Goal: Task Accomplishment & Management: Use online tool/utility

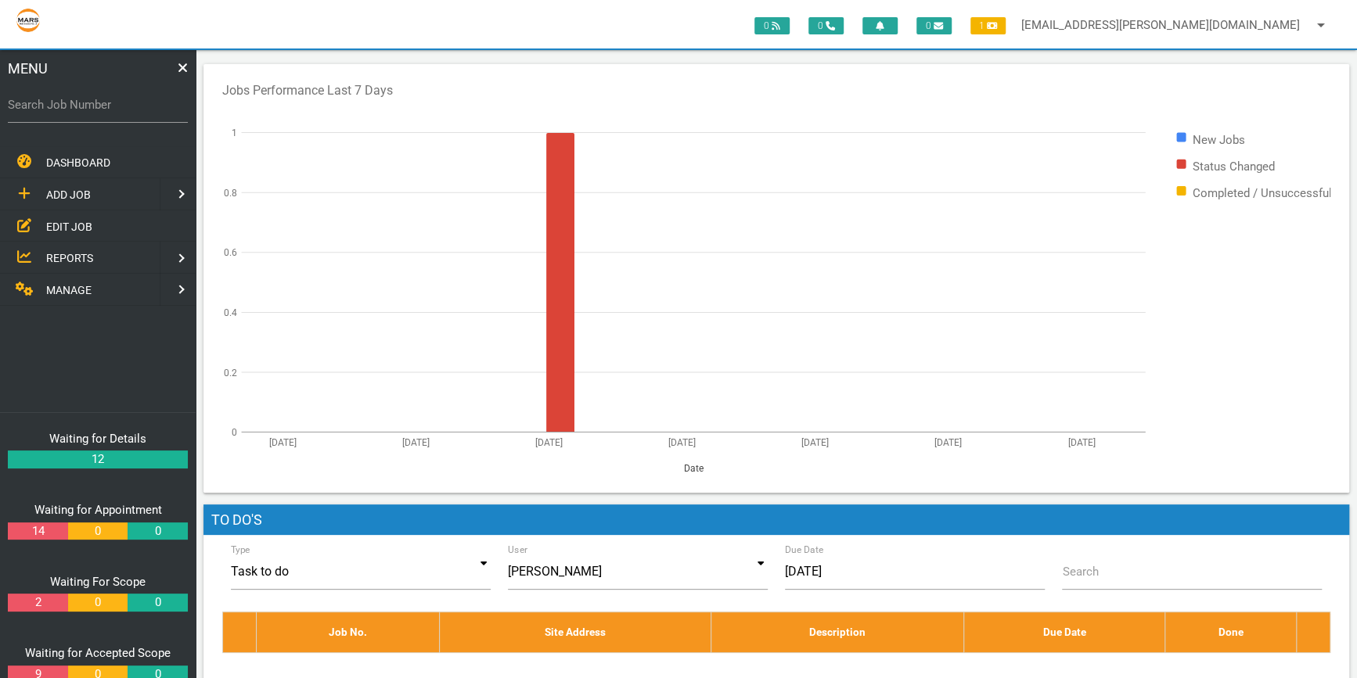
click at [52, 109] on label "Search Job Number" at bounding box center [98, 105] width 180 height 18
click at [52, 109] on input "Search Job Number" at bounding box center [98, 105] width 180 height 36
click at [31, 102] on label "Search Job Number" at bounding box center [98, 105] width 180 height 18
click at [31, 102] on input "Search Job Number" at bounding box center [98, 105] width 180 height 36
click at [42, 100] on input "1781" at bounding box center [98, 105] width 180 height 36
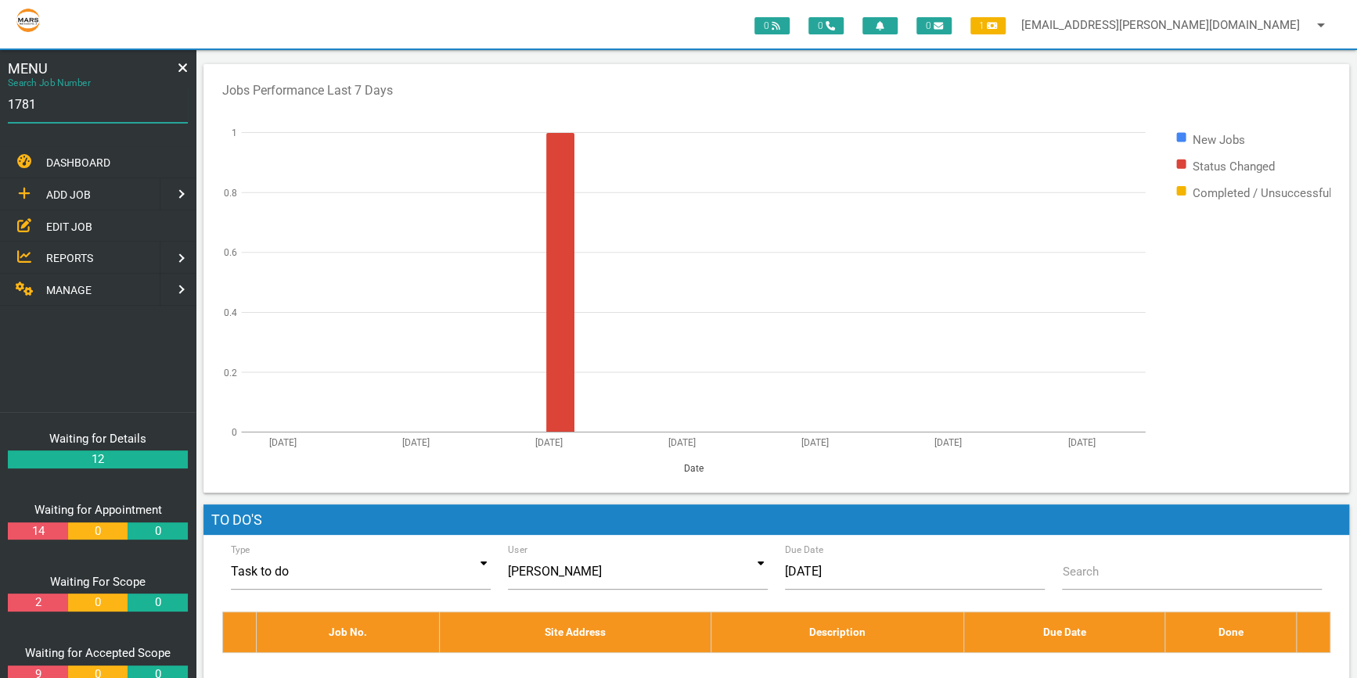
click at [64, 110] on input "1781" at bounding box center [98, 105] width 180 height 36
click at [55, 108] on input "1781" at bounding box center [98, 105] width 180 height 36
drag, startPoint x: 39, startPoint y: 100, endPoint x: 0, endPoint y: 97, distance: 39.2
click at [0, 97] on html "0 0 0 1 [EMAIL_ADDRESS][PERSON_NAME][DOMAIN_NAME] arrow_drop_down Account Prefe…" at bounding box center [678, 381] width 1357 height 762
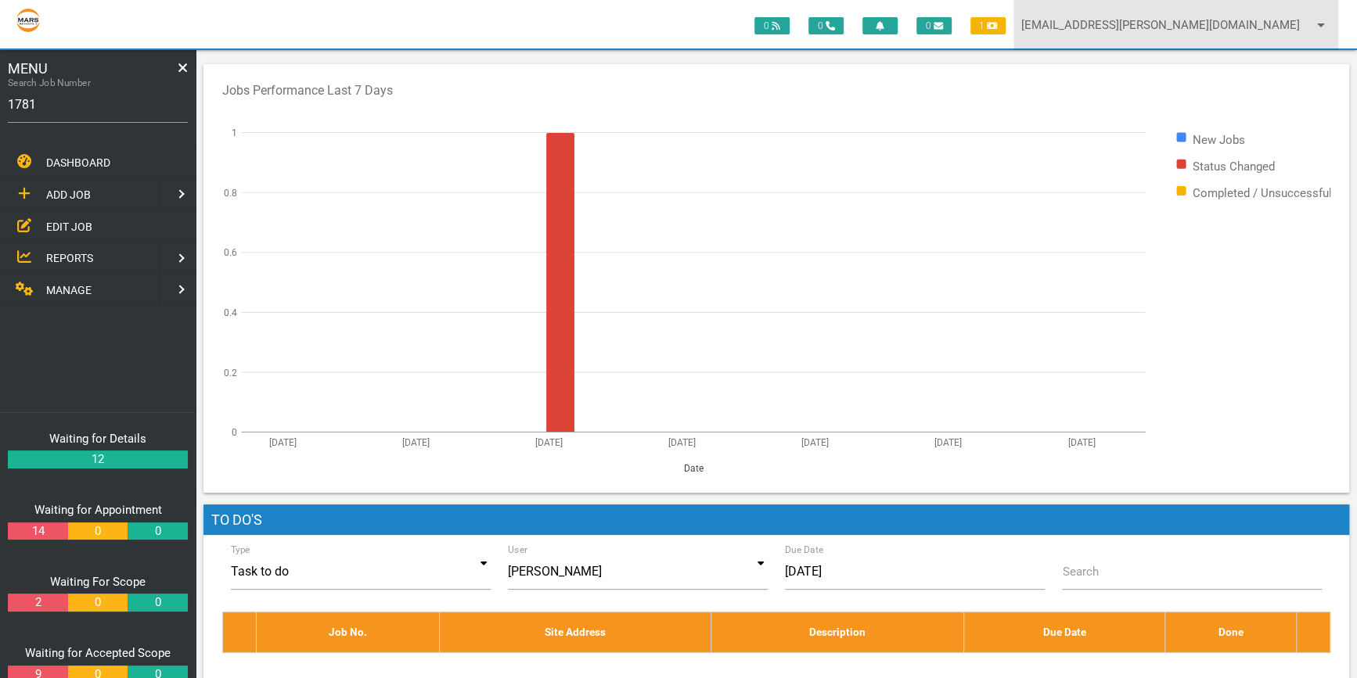
click at [1314, 16] on icon "arrow_drop_down" at bounding box center [1320, 25] width 19 height 50
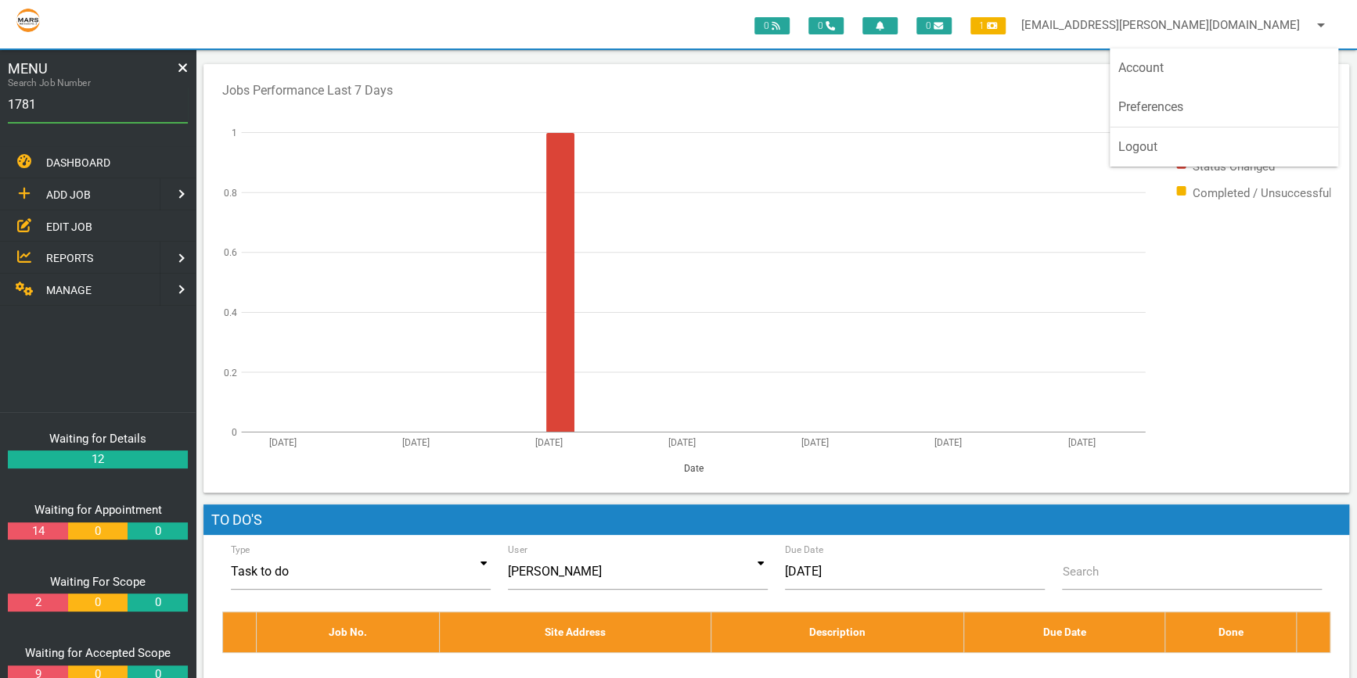
click at [948, 80] on div "Jobs Performance Last 7 Days New Jobs Status Changed Completed / Unsuccessful […" at bounding box center [775, 278] width 1145 height 429
click at [54, 110] on input "1781" at bounding box center [98, 105] width 180 height 36
type input "1"
type input "1781"
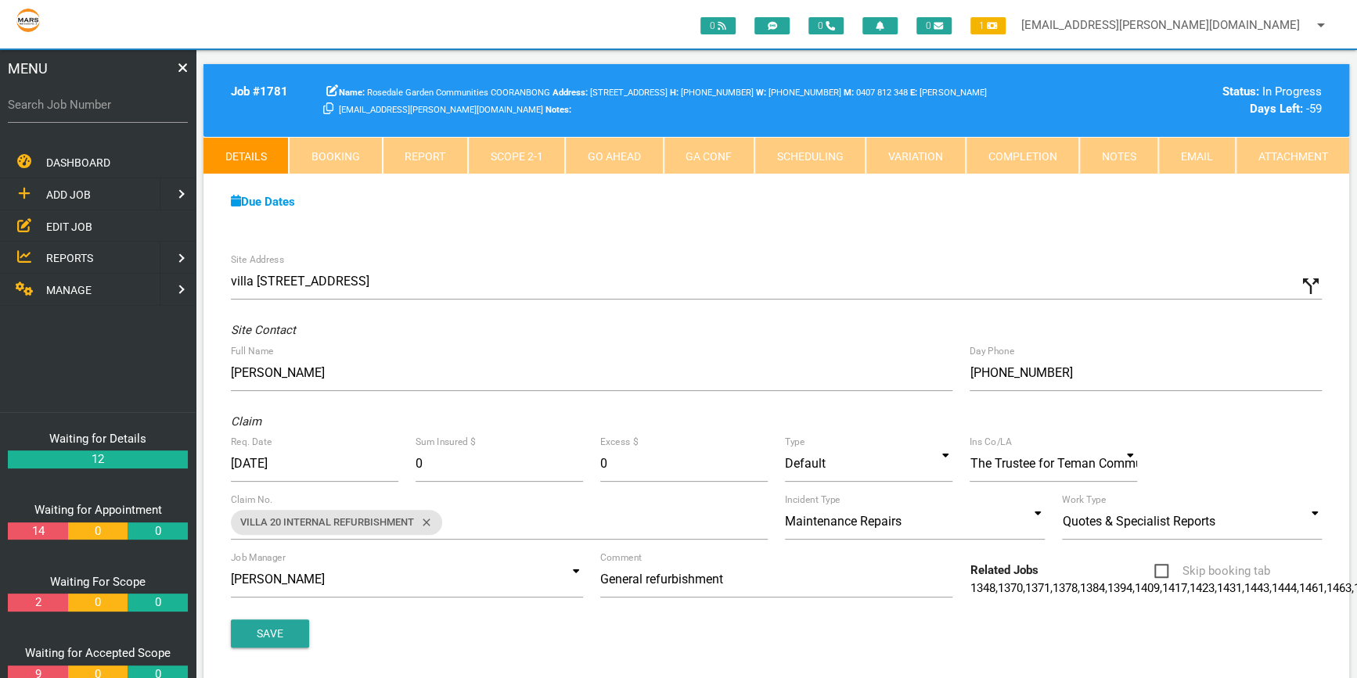
click at [1274, 154] on link "Attachment" at bounding box center [1291, 156] width 113 height 38
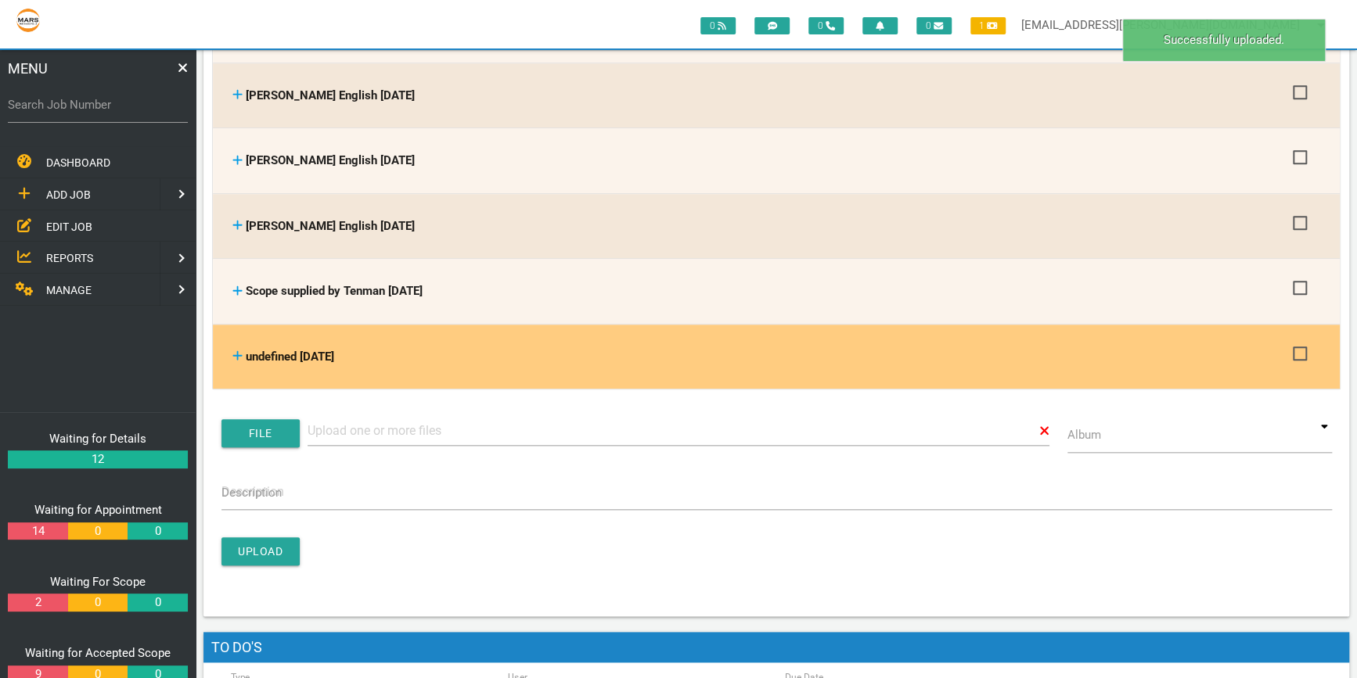
scroll to position [711, 0]
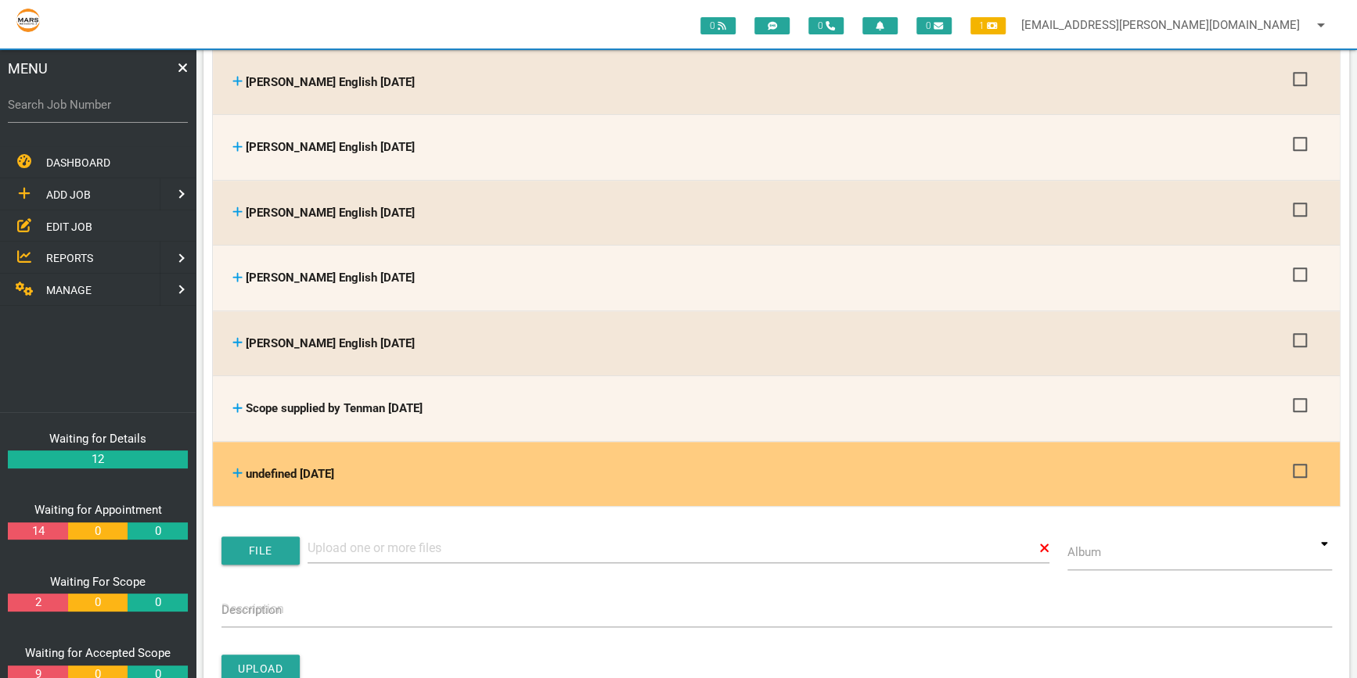
click at [308, 467] on span "undefined [DATE]" at bounding box center [290, 474] width 88 height 14
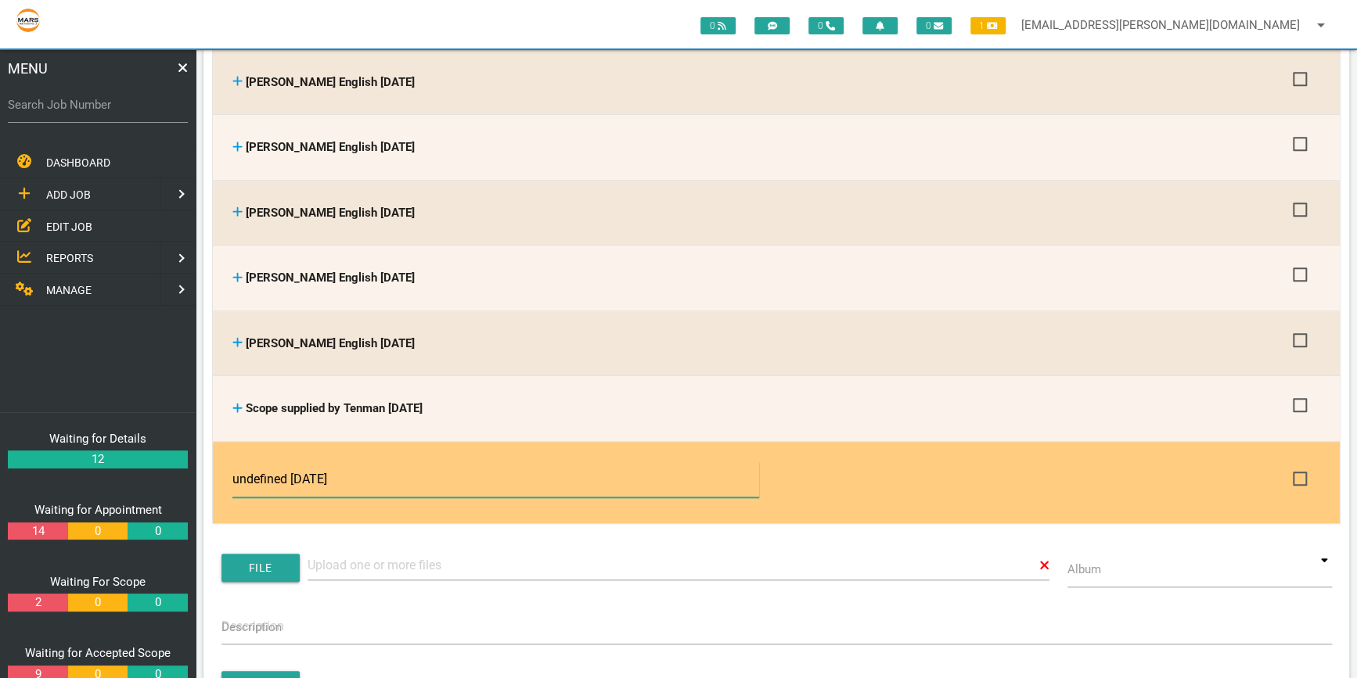
click at [290, 474] on input "undefined [DATE]" at bounding box center [495, 480] width 526 height 36
type input "Guuter quote from Speedway25/08/2025"
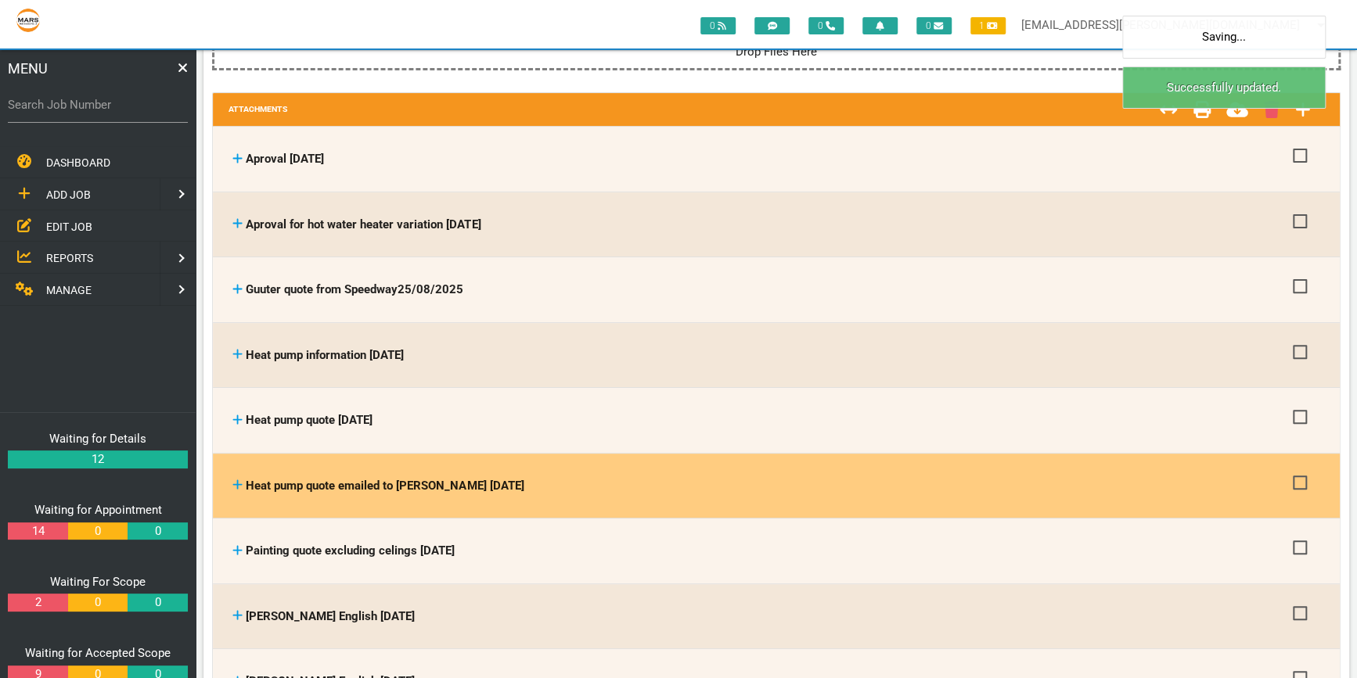
scroll to position [142, 0]
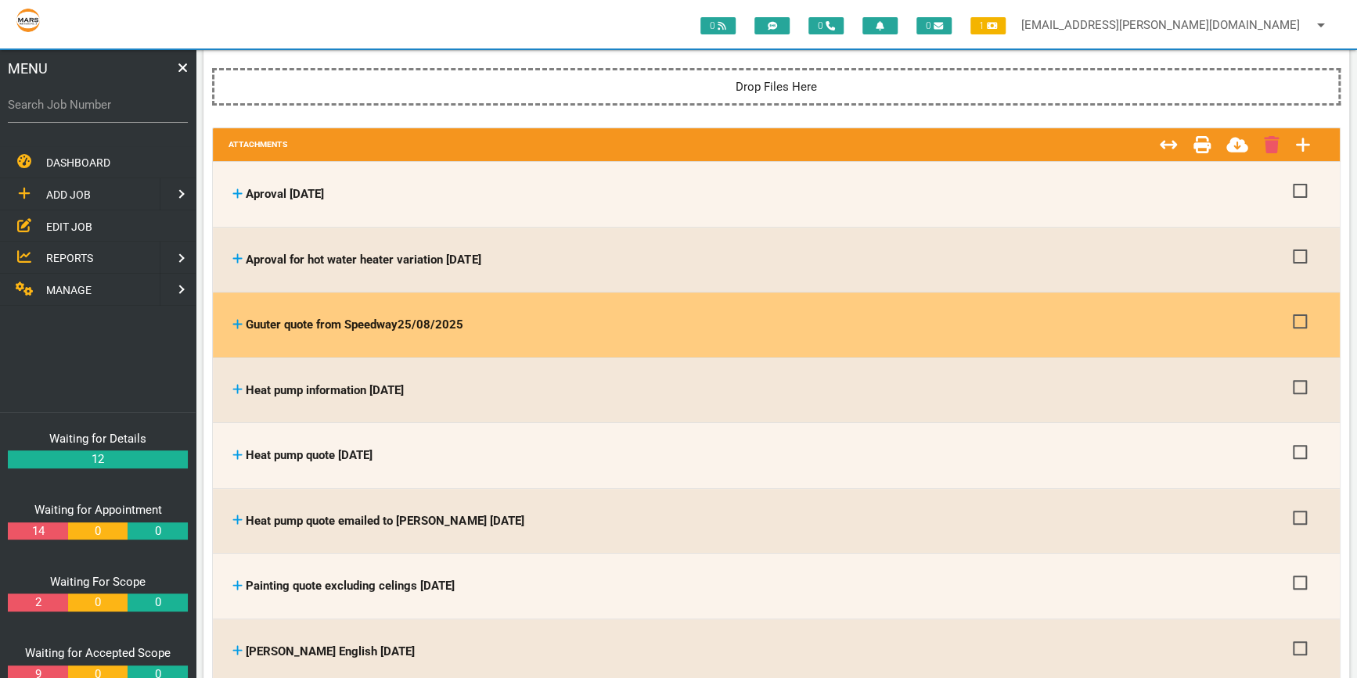
click at [288, 321] on span "Guuter quote from Speedway25/08/2025" at bounding box center [354, 325] width 217 height 14
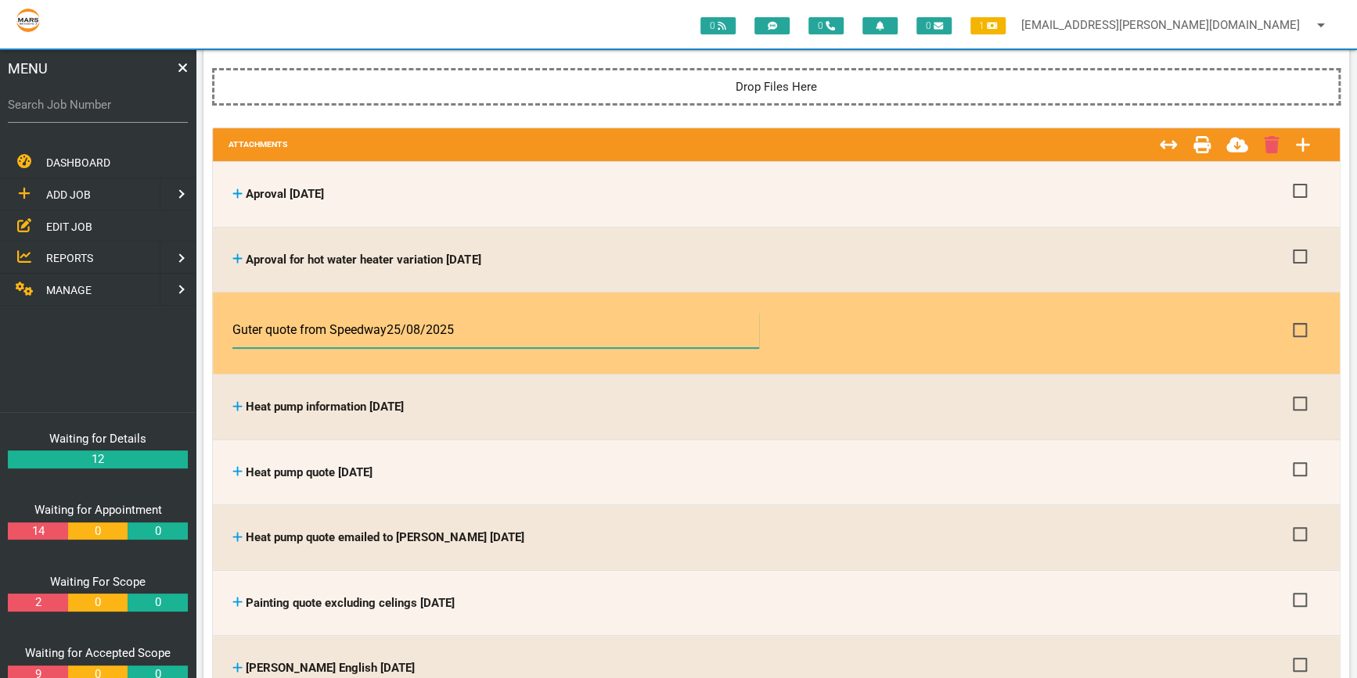
type input "Gutter quote from Speedway25/08/2025"
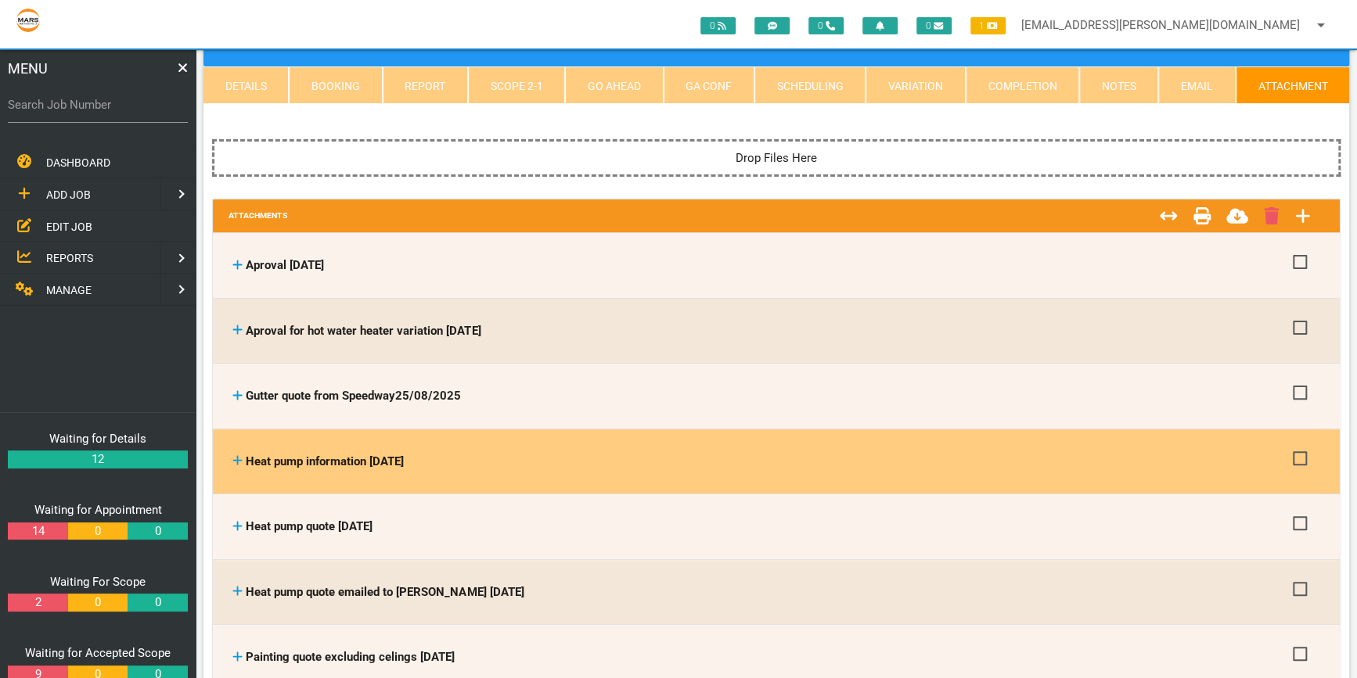
scroll to position [0, 0]
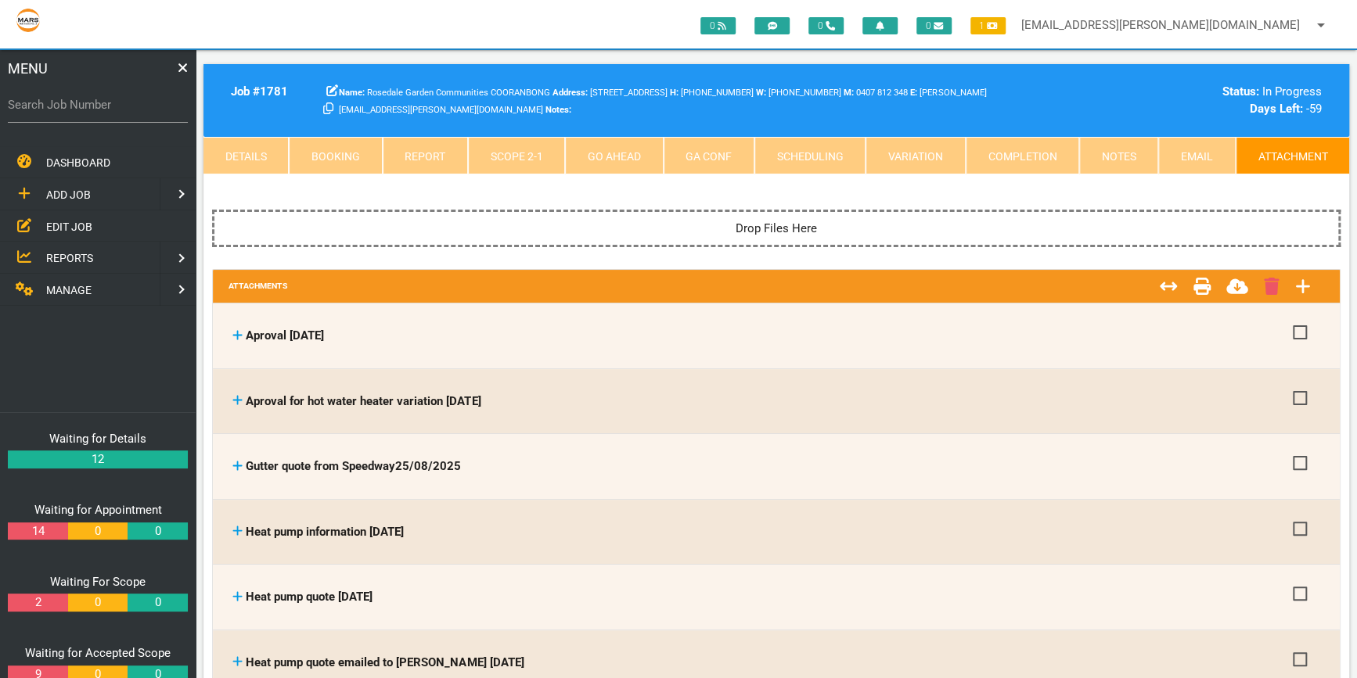
click at [513, 157] on link "Scope 2 - 1" at bounding box center [516, 156] width 97 height 38
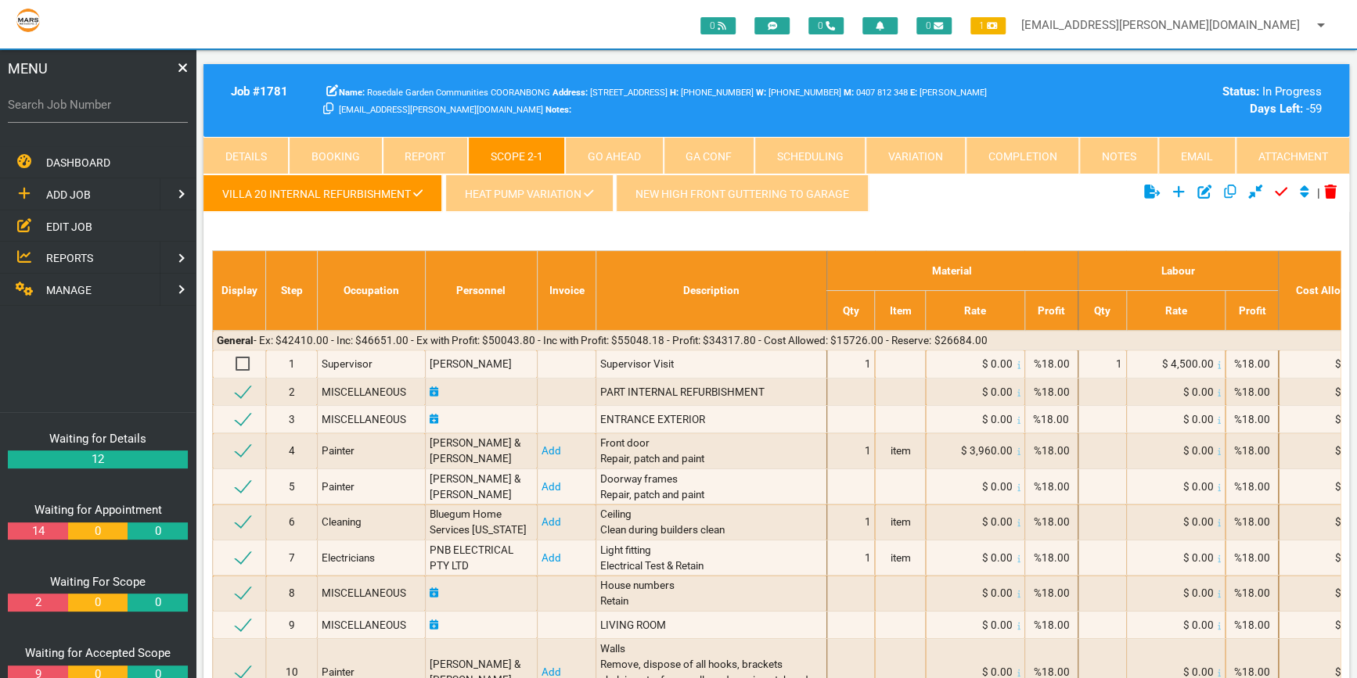
click at [719, 192] on link "New high front guttering to garage" at bounding box center [742, 193] width 253 height 38
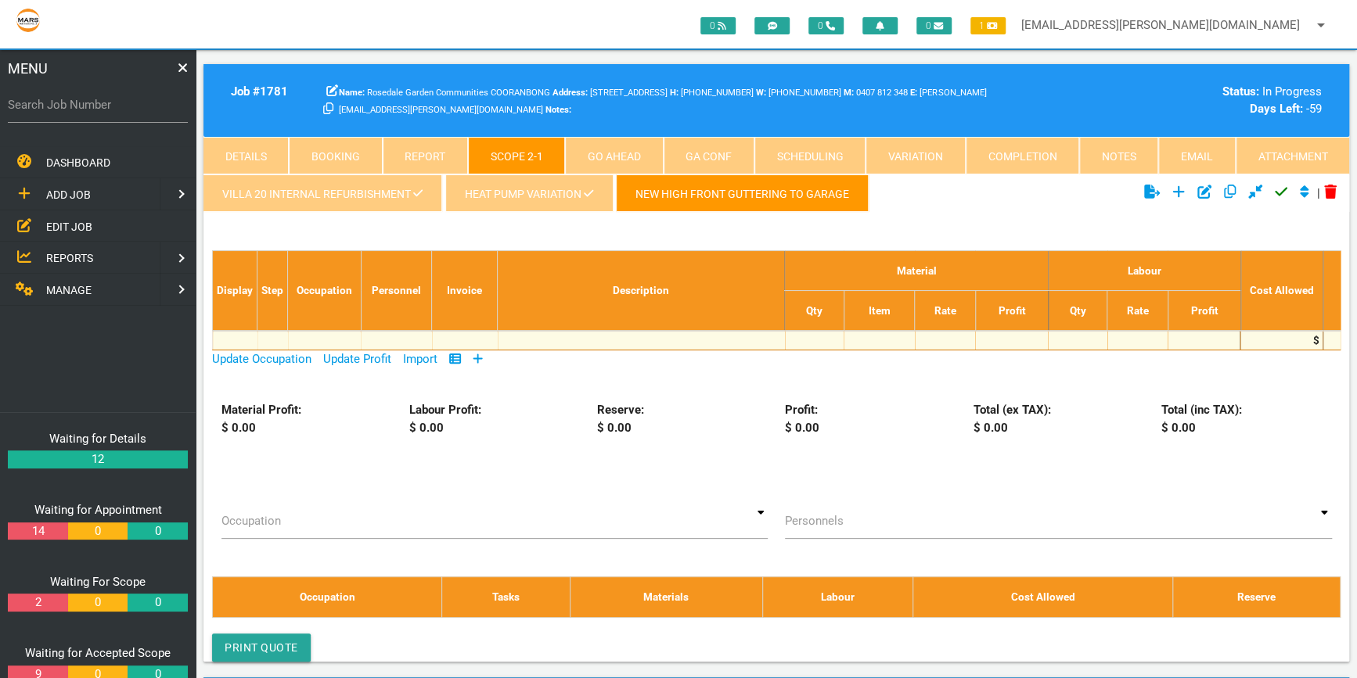
click at [479, 353] on icon at bounding box center [478, 359] width 10 height 12
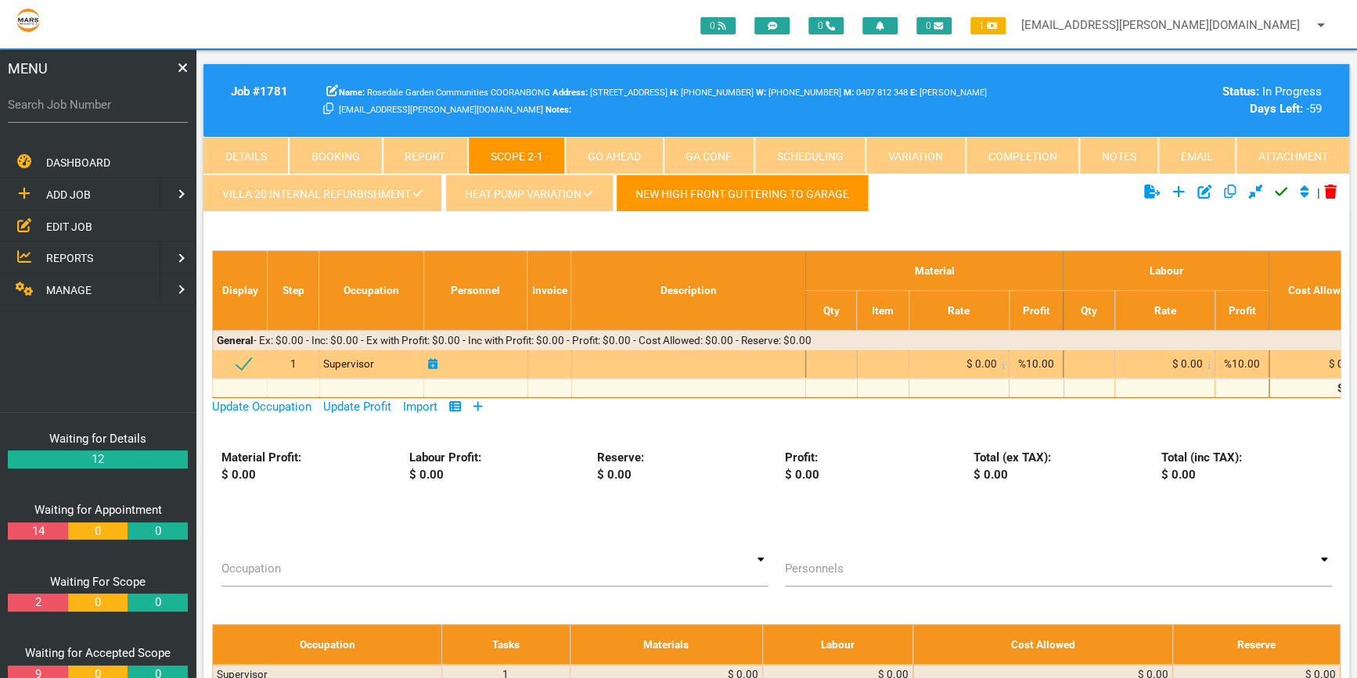
click at [1039, 361] on span "%10.00" at bounding box center [1036, 364] width 36 height 13
click at [1037, 358] on span "%10.00" at bounding box center [1036, 364] width 36 height 13
click at [1039, 361] on span "%10.00" at bounding box center [1036, 364] width 36 height 13
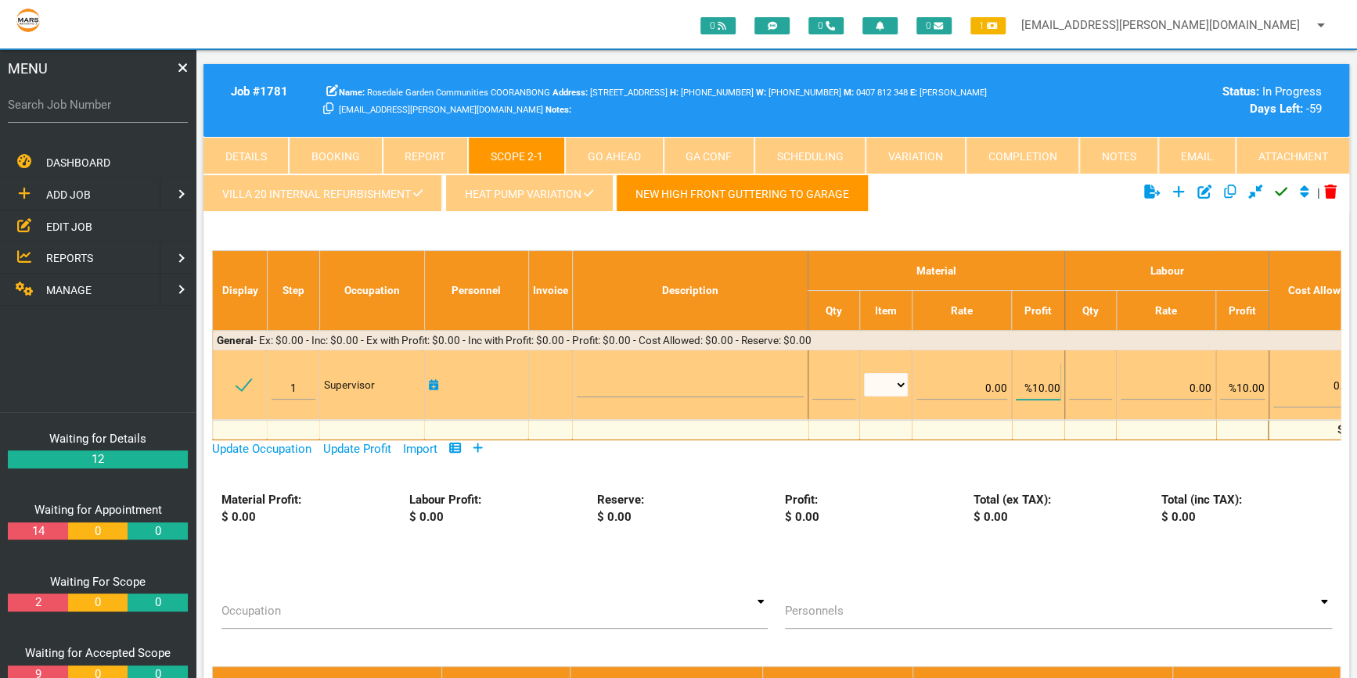
drag, startPoint x: 1039, startPoint y: 361, endPoint x: 1045, endPoint y: 386, distance: 25.8
click at [1045, 386] on input "%10.00" at bounding box center [1037, 381] width 45 height 37
type input "%18.00"
click at [1251, 388] on input "%10.00" at bounding box center [1242, 381] width 45 height 37
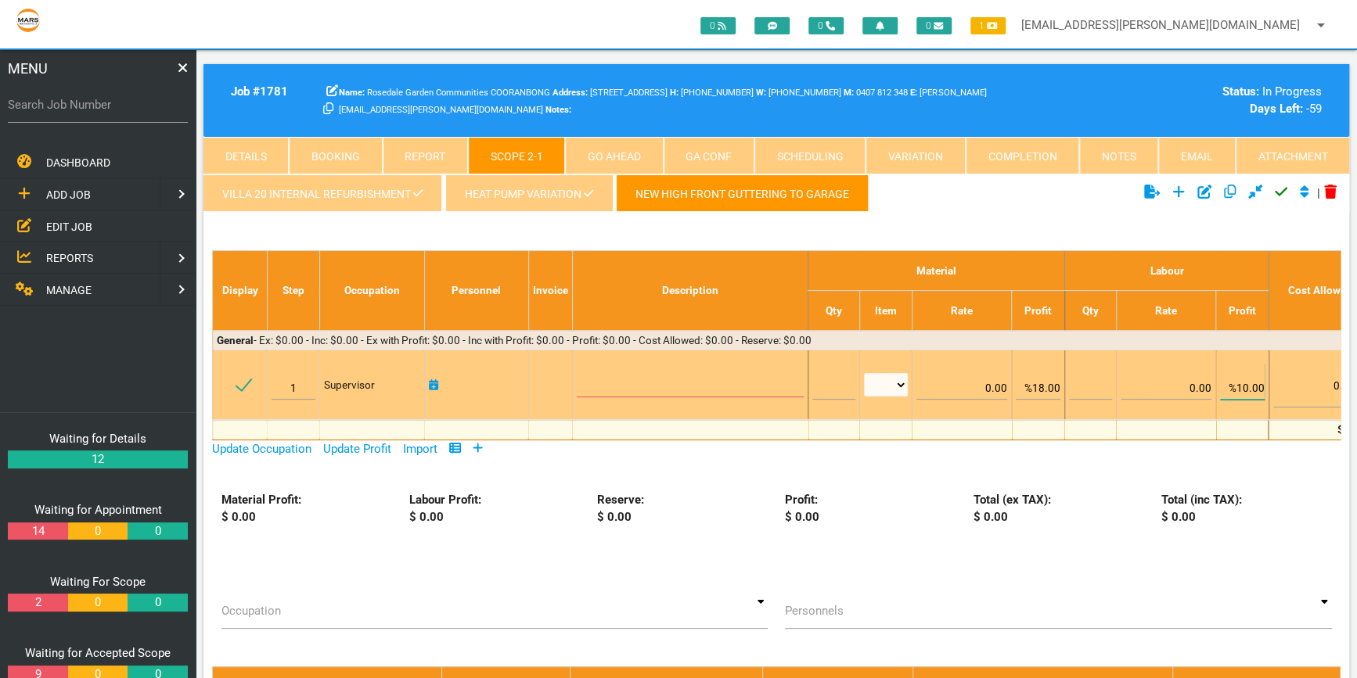
click at [1252, 390] on input "%10.00" at bounding box center [1242, 381] width 45 height 37
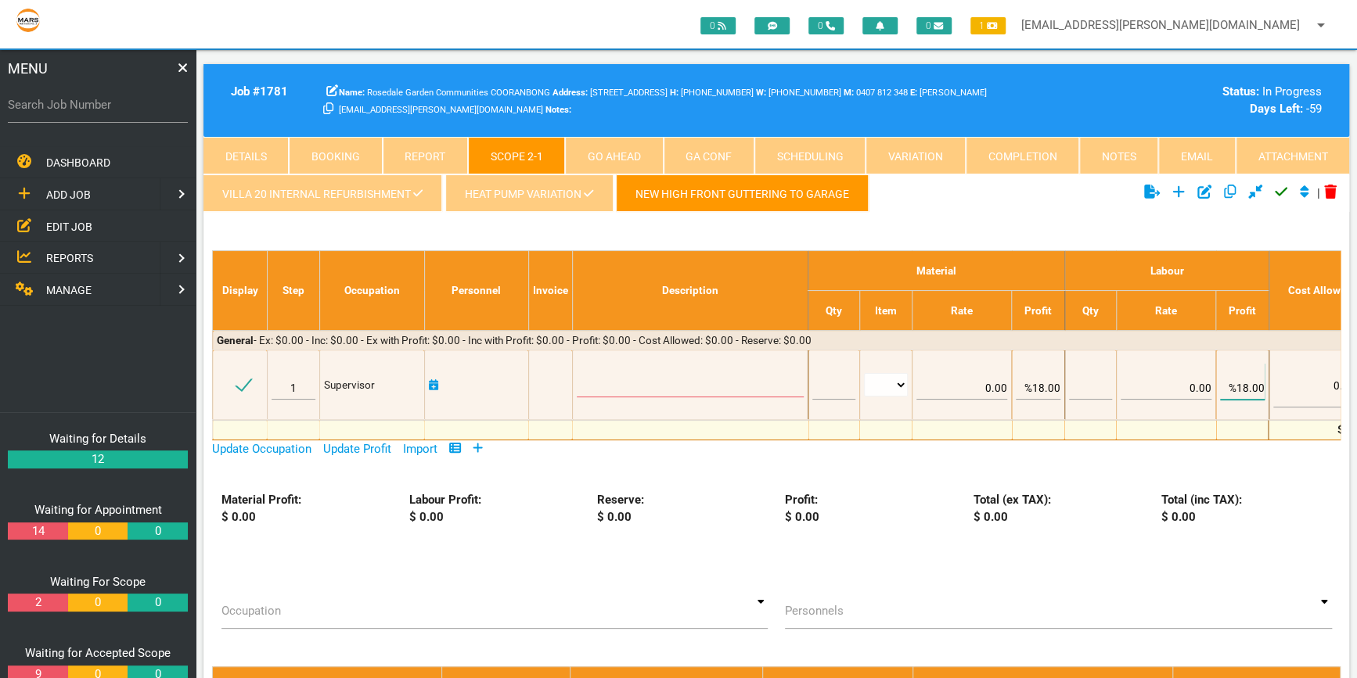
type input "%18.00"
click at [478, 442] on link at bounding box center [478, 449] width 10 height 14
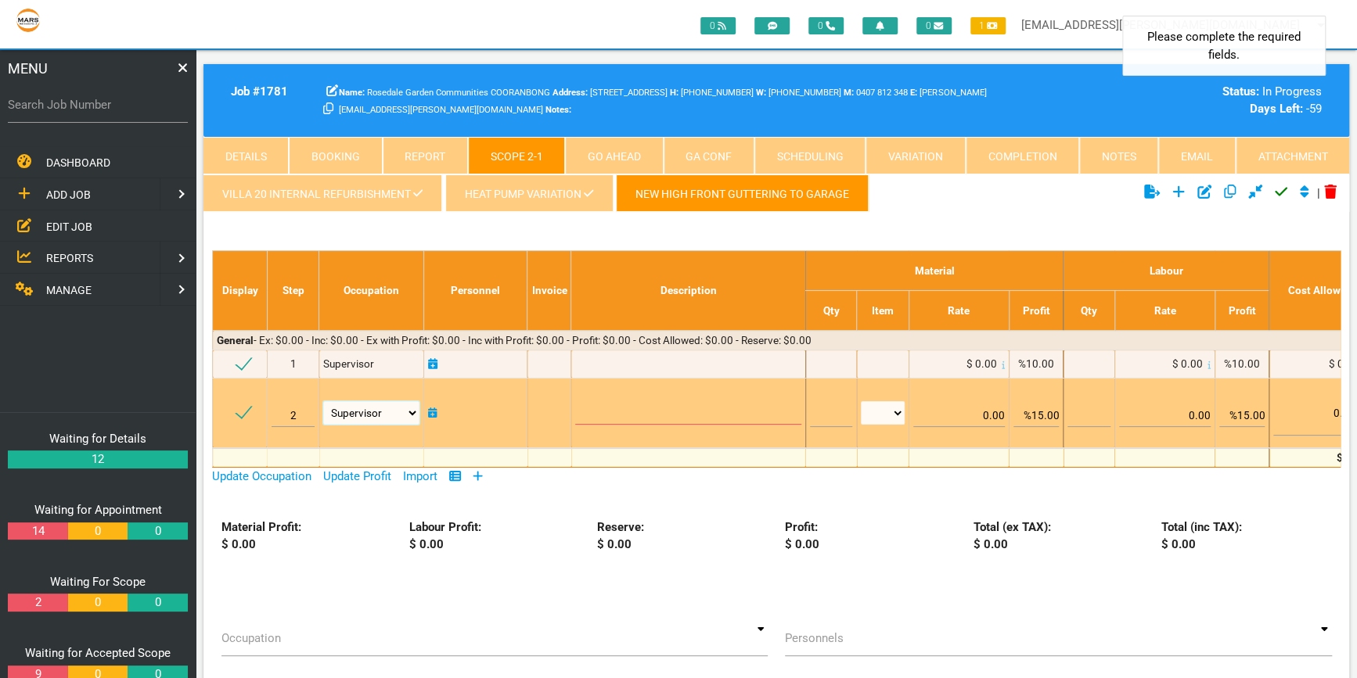
click at [412, 408] on select "Air Conditioning Asbestos Removal Awnings Blinds Bricklayers Building Inspectio…" at bounding box center [371, 412] width 96 height 23
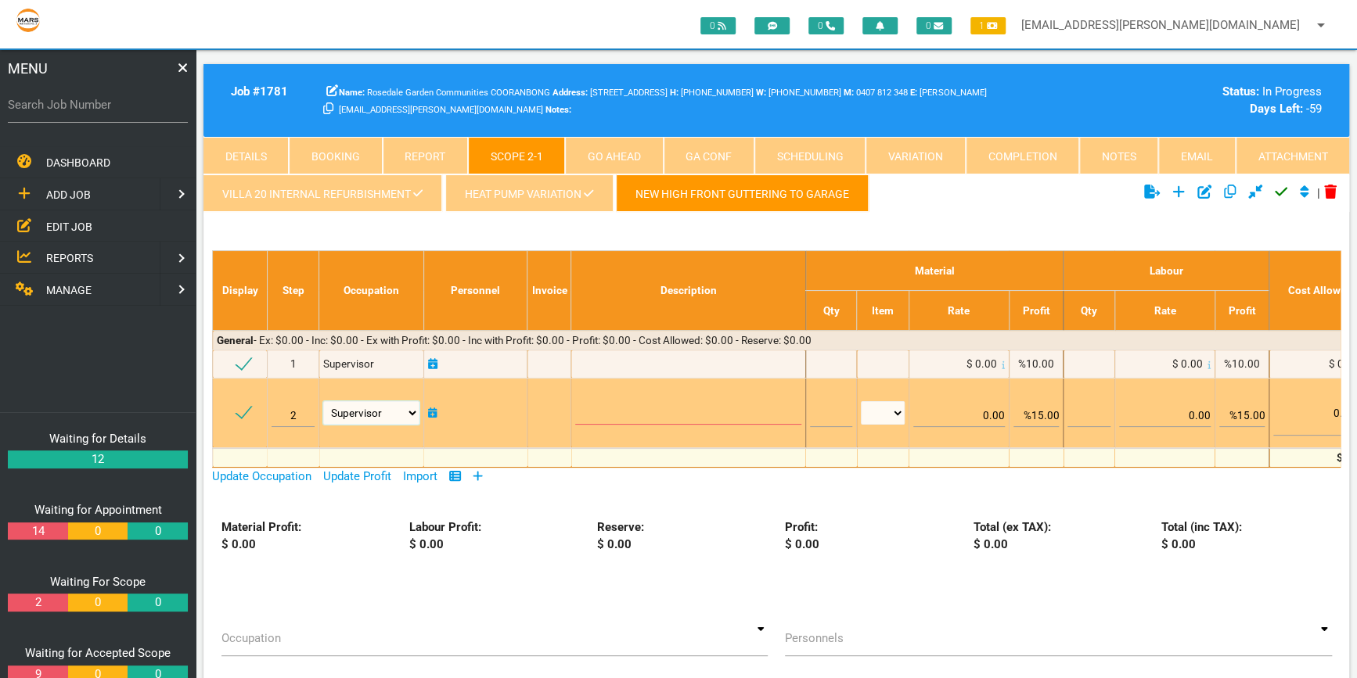
select select "Carpenters"
click at [323, 401] on select "Air Conditioning Asbestos Removal Awnings Blinds Bricklayers Building Inspectio…" at bounding box center [371, 412] width 96 height 23
click at [589, 400] on textarea at bounding box center [687, 407] width 225 height 35
type textarea "Remove remaining quad gutter to garage of Villa 20 and 21"
click at [1088, 411] on input "text" at bounding box center [1088, 408] width 42 height 37
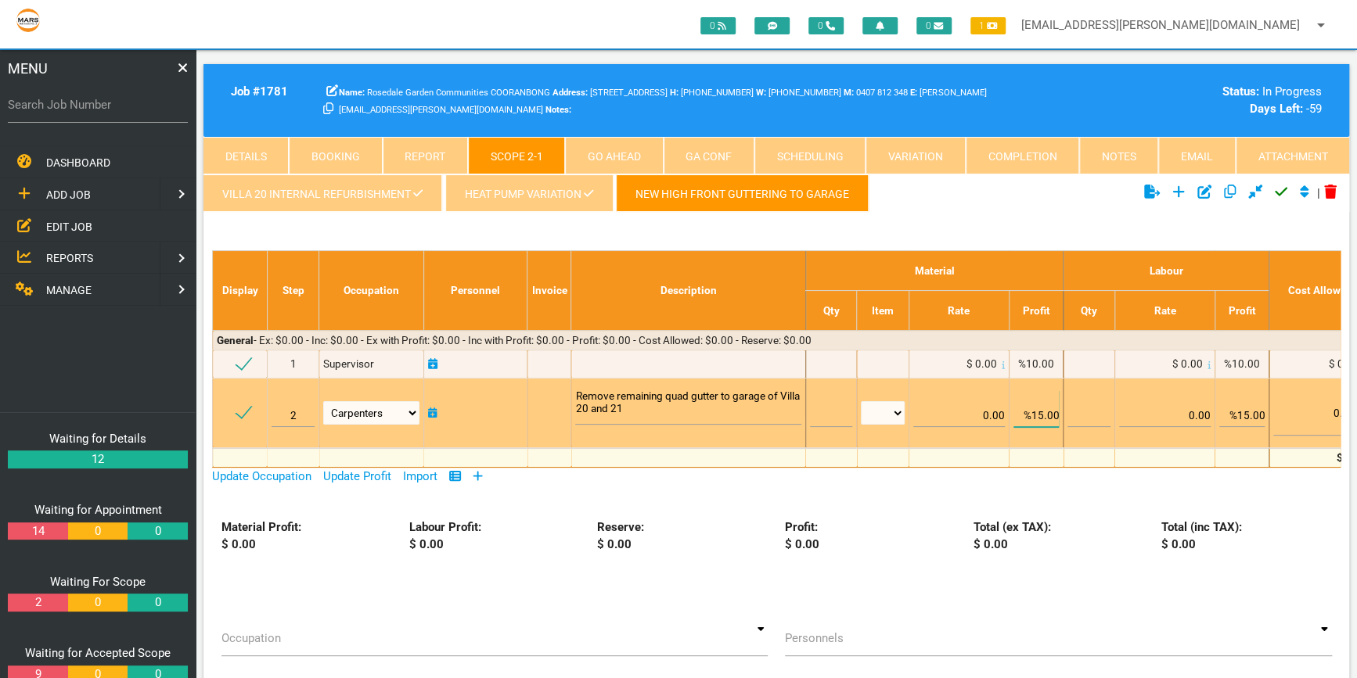
click at [1044, 412] on input "%15.00" at bounding box center [1035, 408] width 45 height 37
type input "%18.00"
click at [1249, 412] on input "%15.00" at bounding box center [1241, 408] width 45 height 37
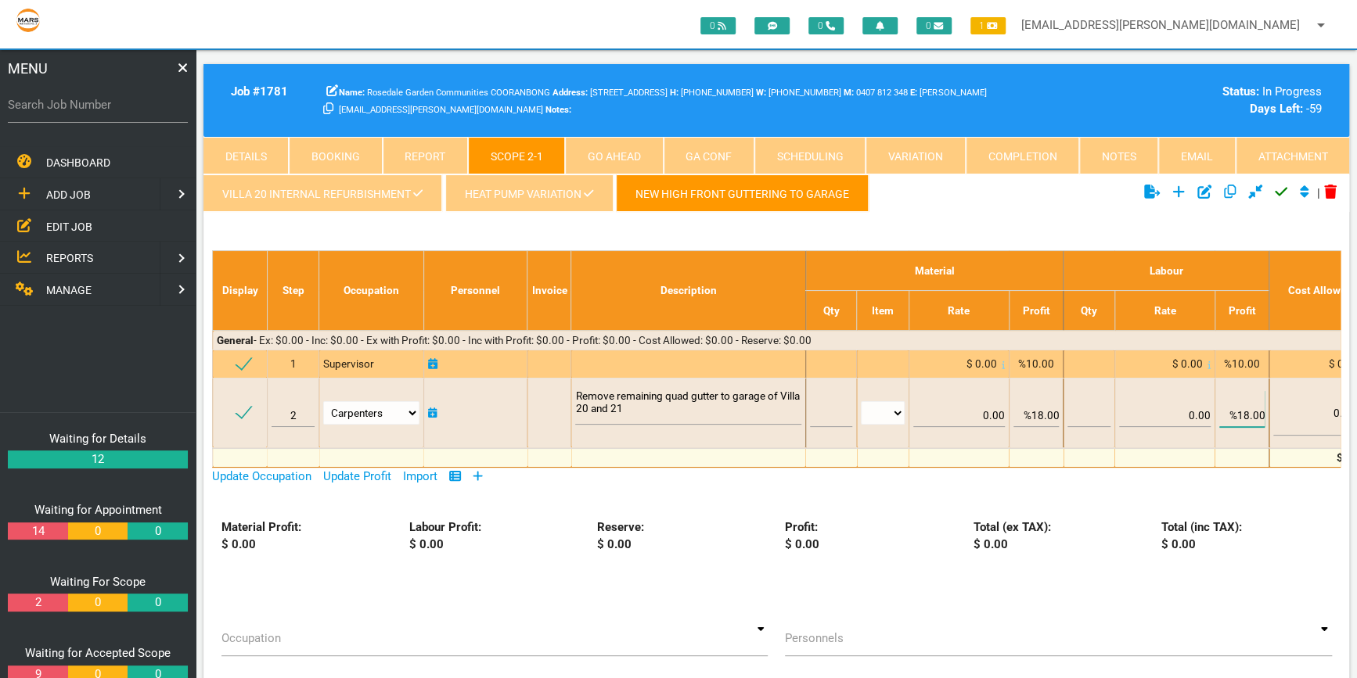
type input "%18.00"
click at [1245, 361] on span "%10.00" at bounding box center [1242, 364] width 36 height 13
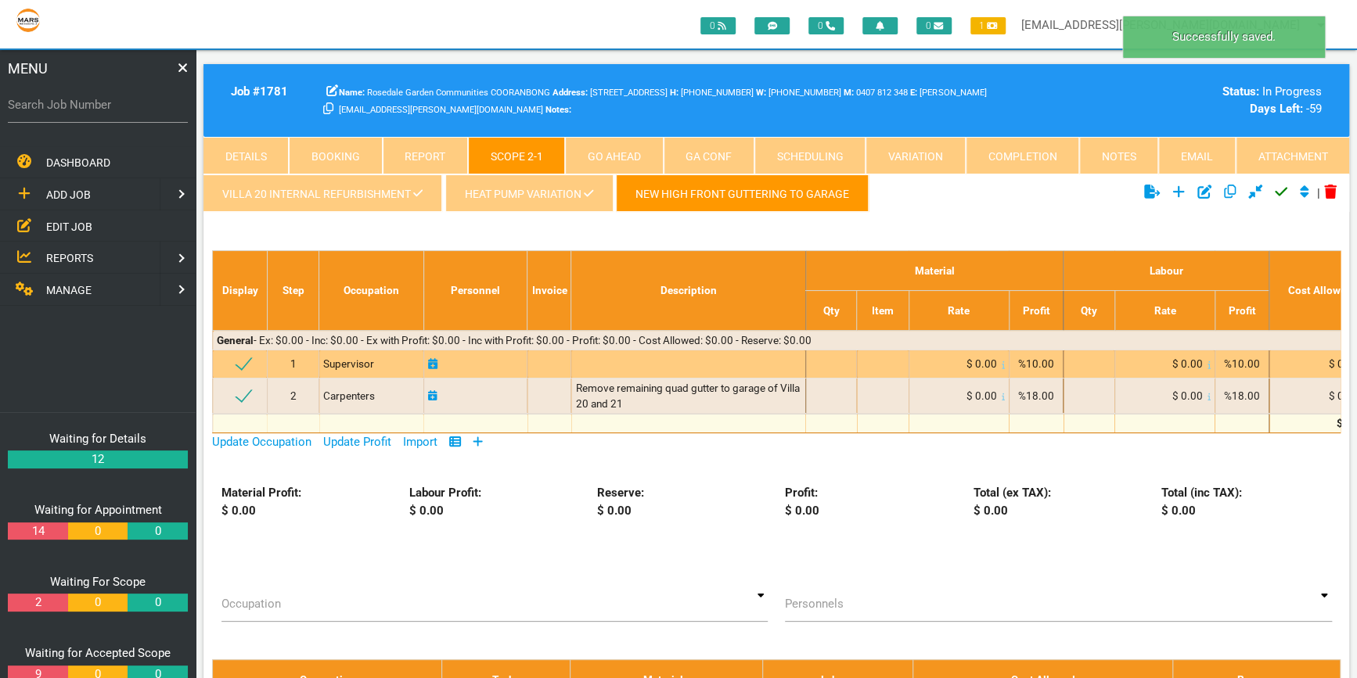
click at [1242, 364] on span "%10.00" at bounding box center [1242, 364] width 36 height 13
click at [1245, 363] on span "%10.00" at bounding box center [1242, 364] width 36 height 13
click at [1242, 360] on span "%10.00" at bounding box center [1242, 364] width 36 height 13
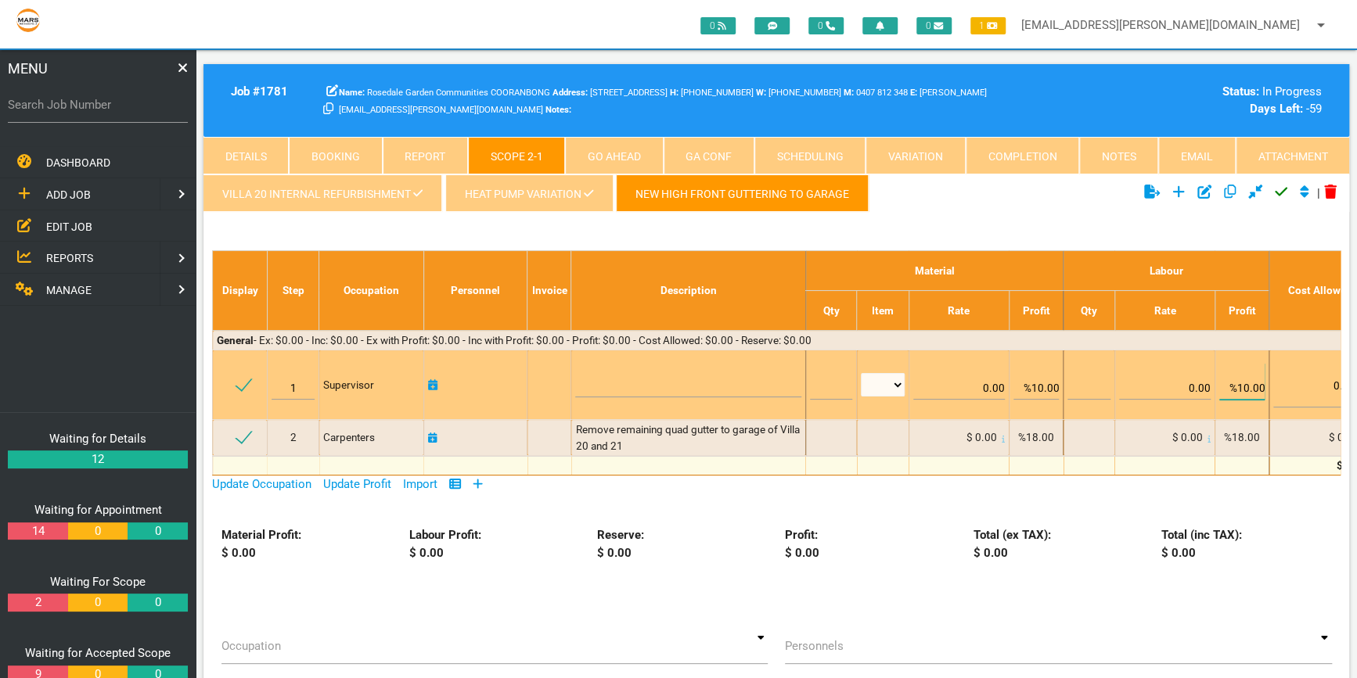
drag, startPoint x: 1242, startPoint y: 360, endPoint x: 1249, endPoint y: 384, distance: 25.5
click at [1249, 384] on input "%10.00" at bounding box center [1241, 381] width 45 height 37
type input "%18.00"
click at [1044, 387] on input "%10.00" at bounding box center [1035, 381] width 45 height 37
type input "%18.00"
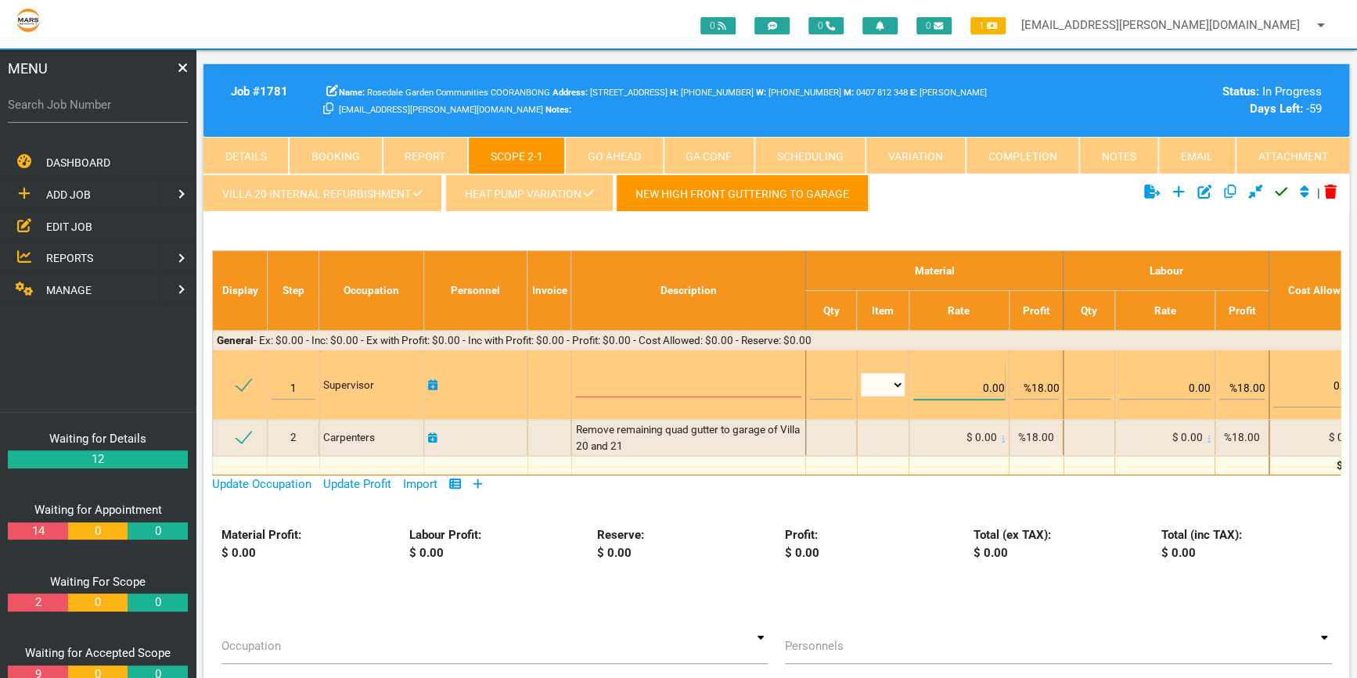
click at [942, 373] on input "0.00" at bounding box center [959, 381] width 92 height 37
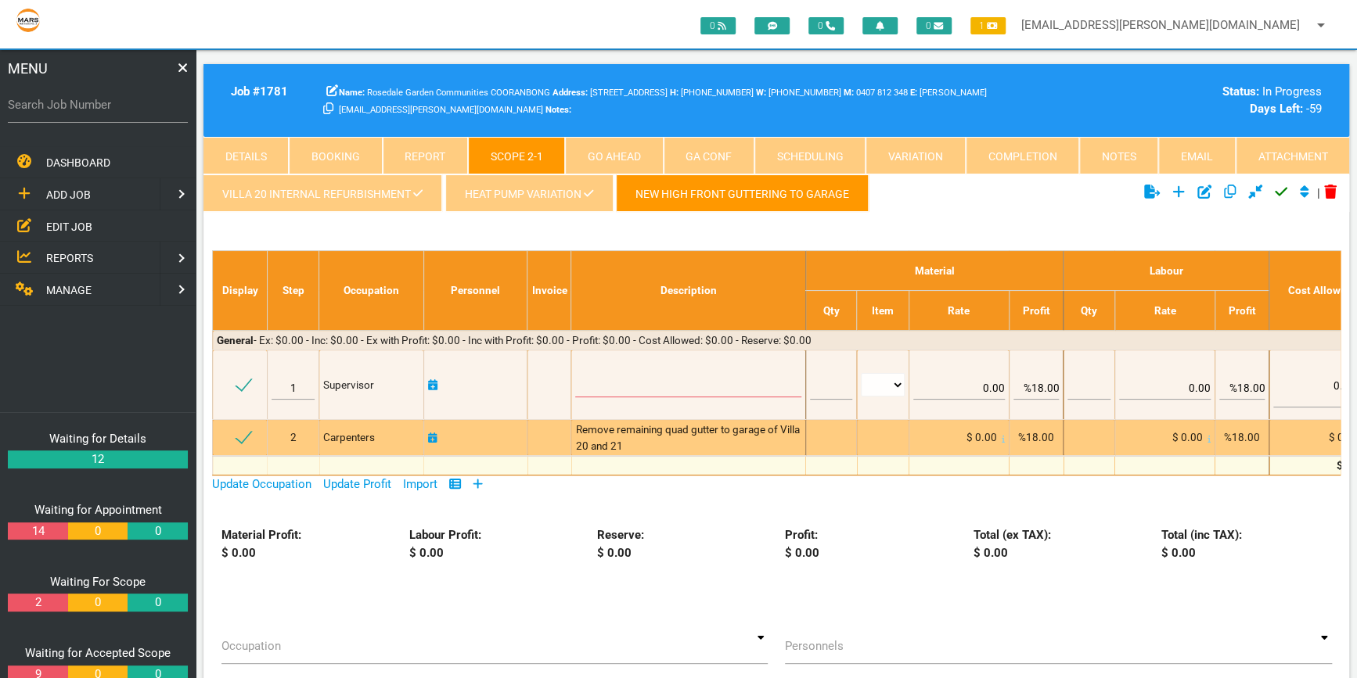
click at [1087, 433] on div at bounding box center [1088, 438] width 42 height 16
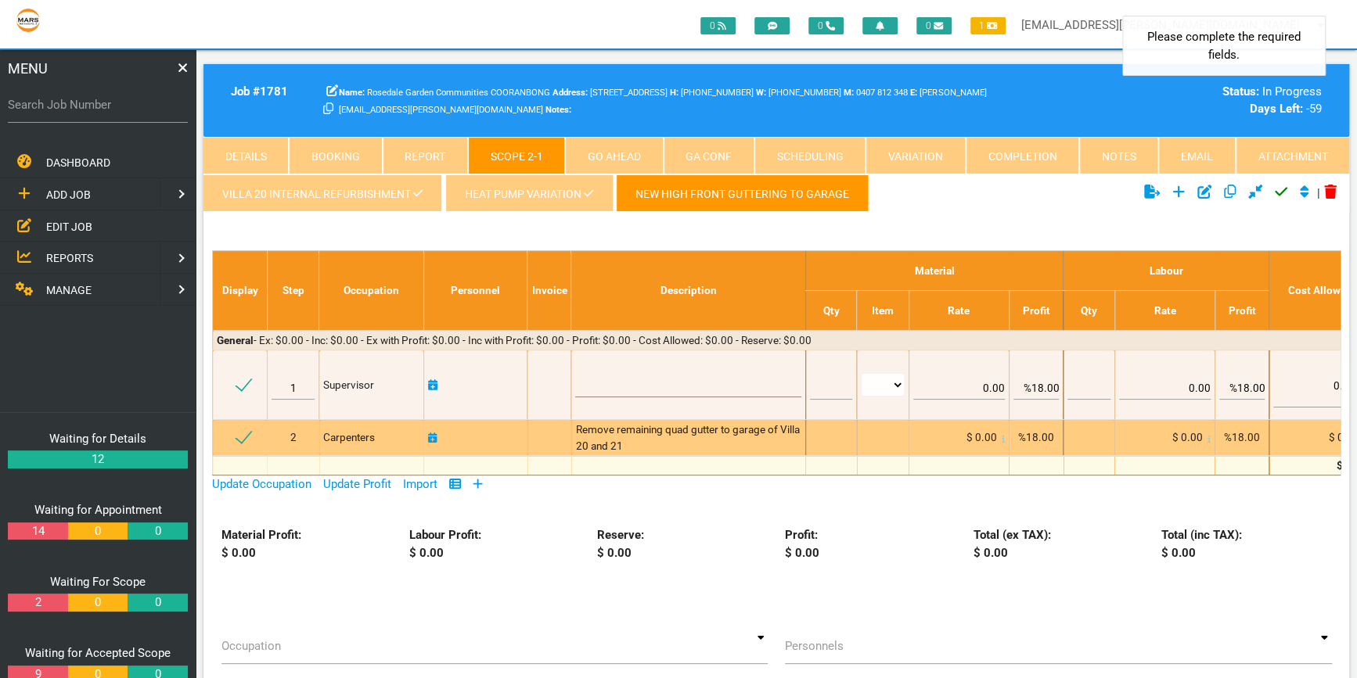
click at [1091, 433] on div at bounding box center [1088, 438] width 42 height 16
click at [1092, 433] on div at bounding box center [1088, 438] width 42 height 16
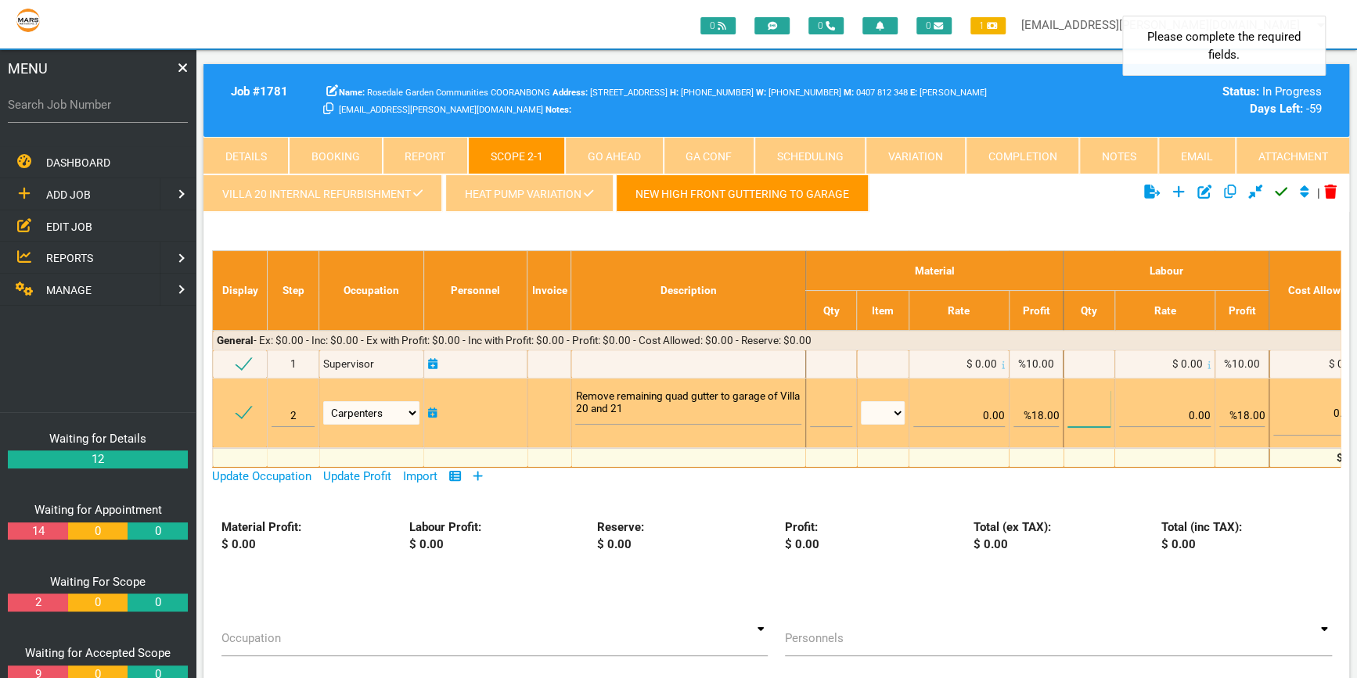
click at [1089, 407] on input "text" at bounding box center [1088, 408] width 42 height 37
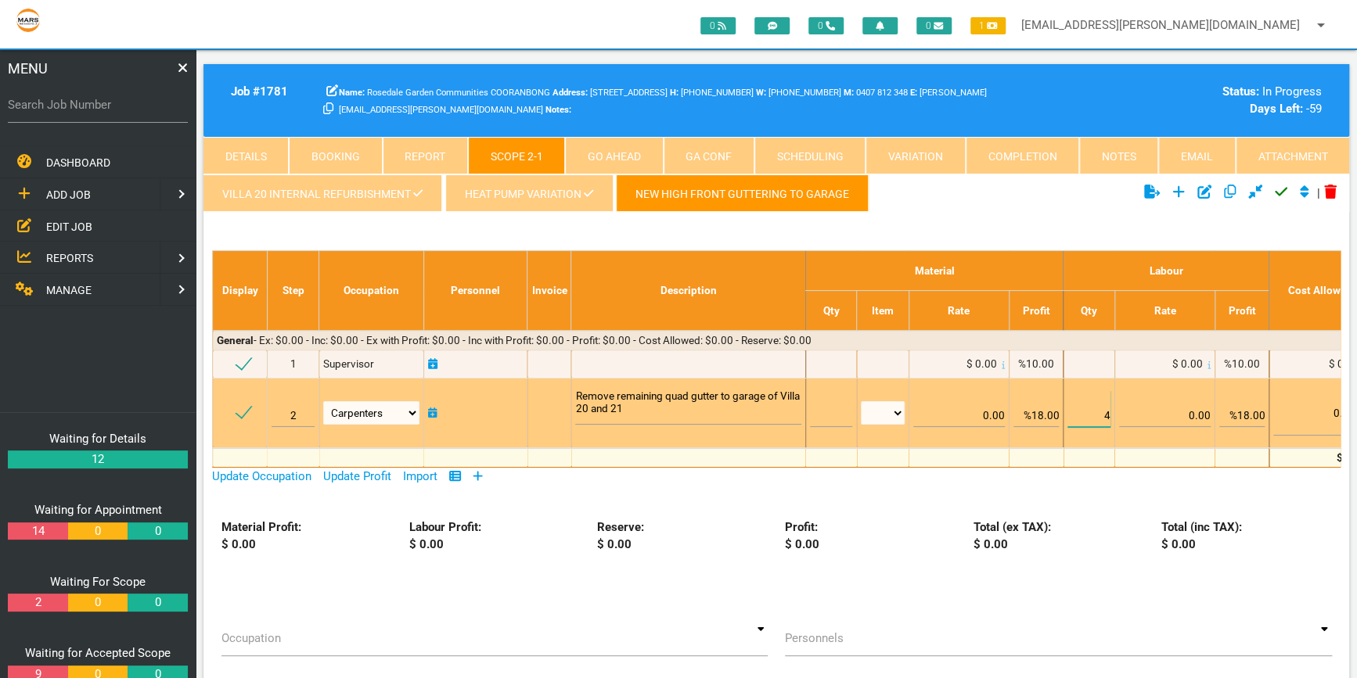
type input "4"
click at [1207, 415] on input "0.00" at bounding box center [1165, 408] width 92 height 37
click at [1197, 412] on input "0.00" at bounding box center [1165, 408] width 92 height 37
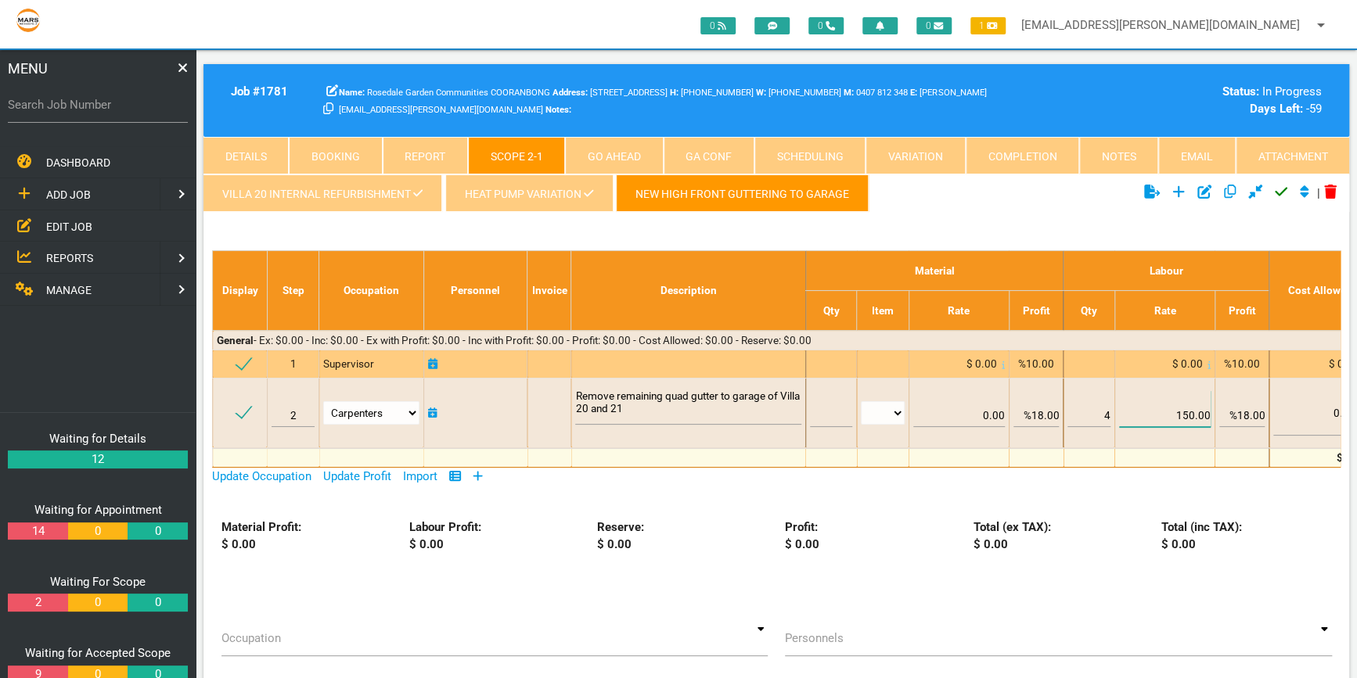
type input "150.00"
click at [941, 363] on div "$ 0.00" at bounding box center [959, 364] width 92 height 16
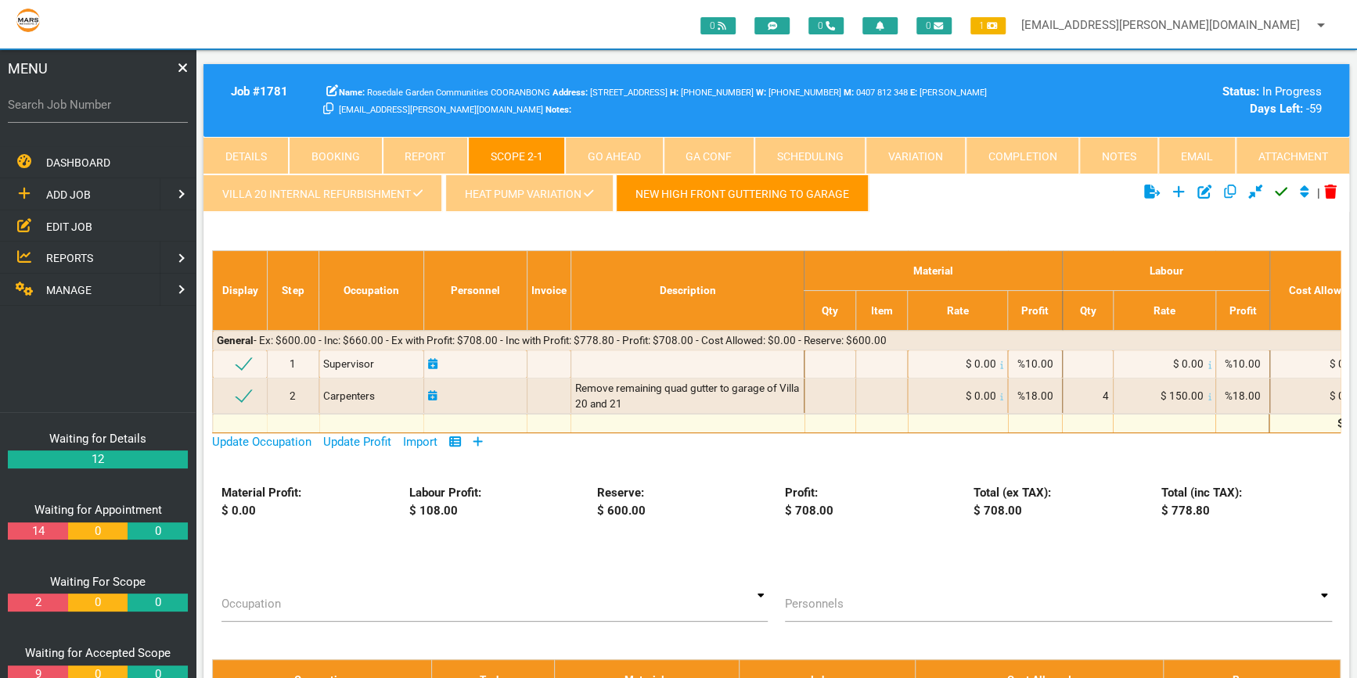
click at [481, 438] on icon at bounding box center [477, 441] width 9 height 9
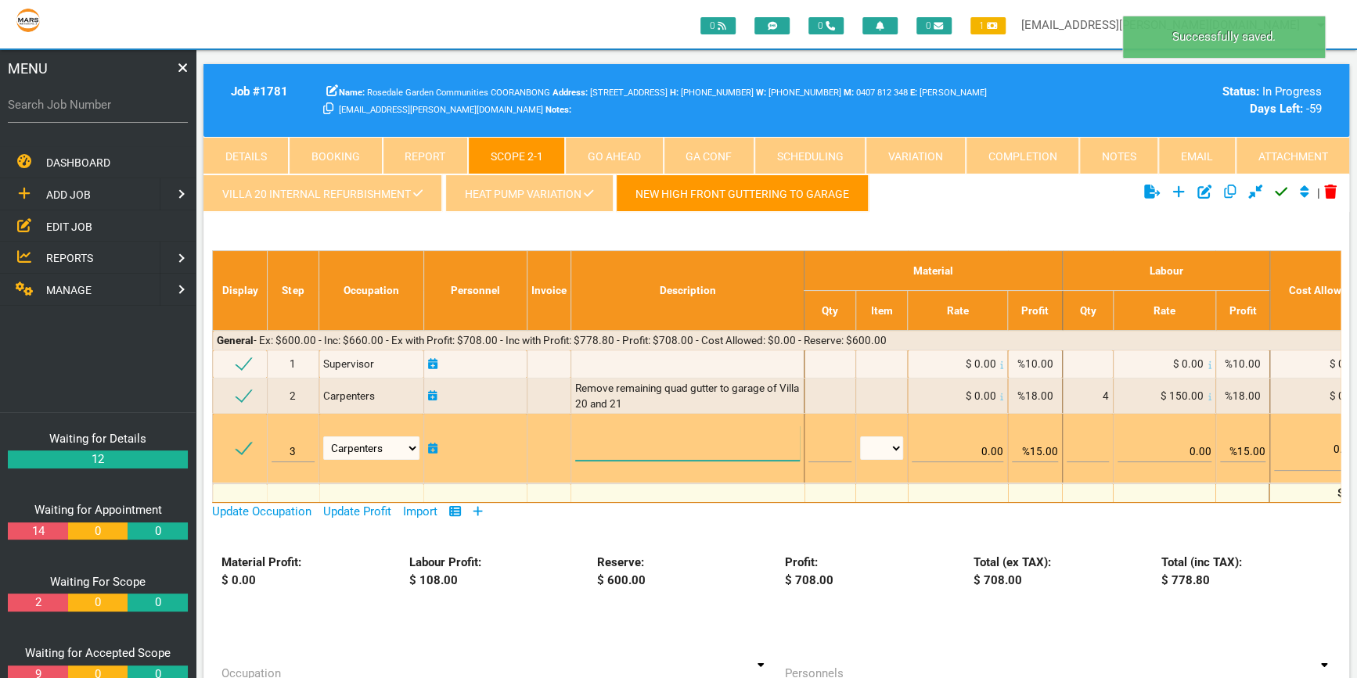
click at [586, 438] on textarea at bounding box center [687, 443] width 225 height 35
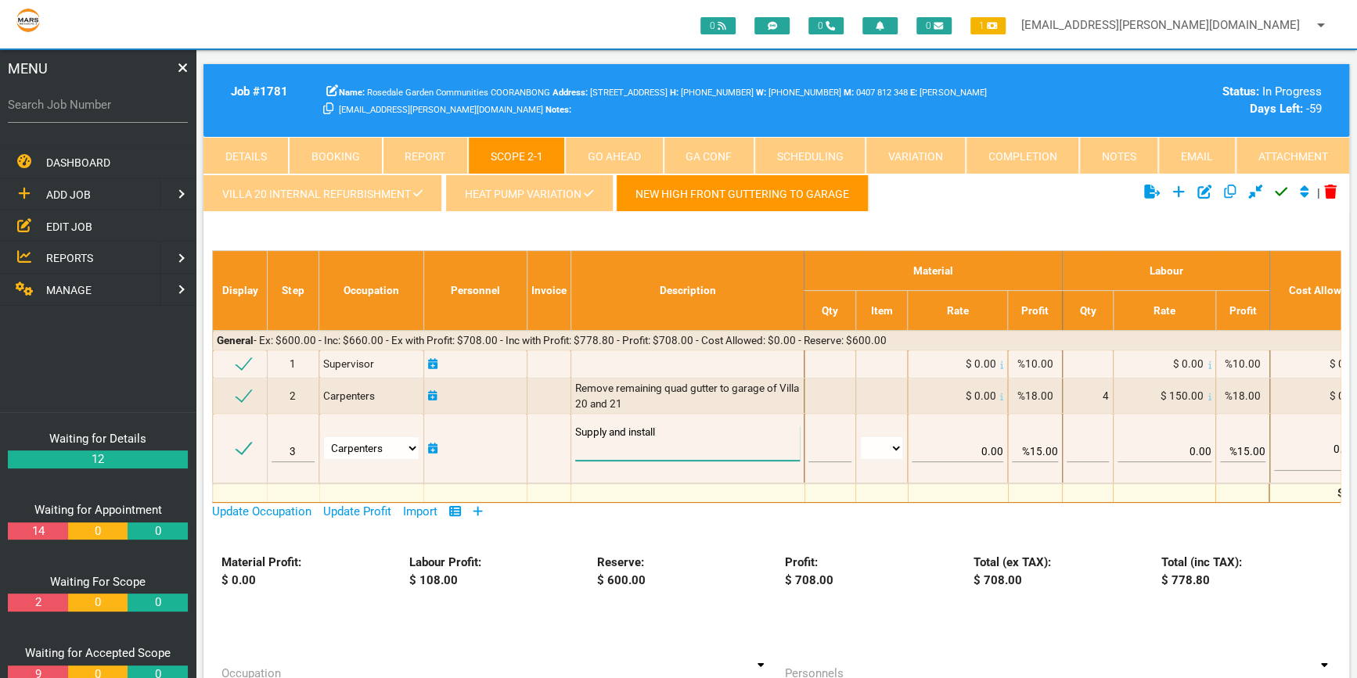
type textarea "Supply and install"
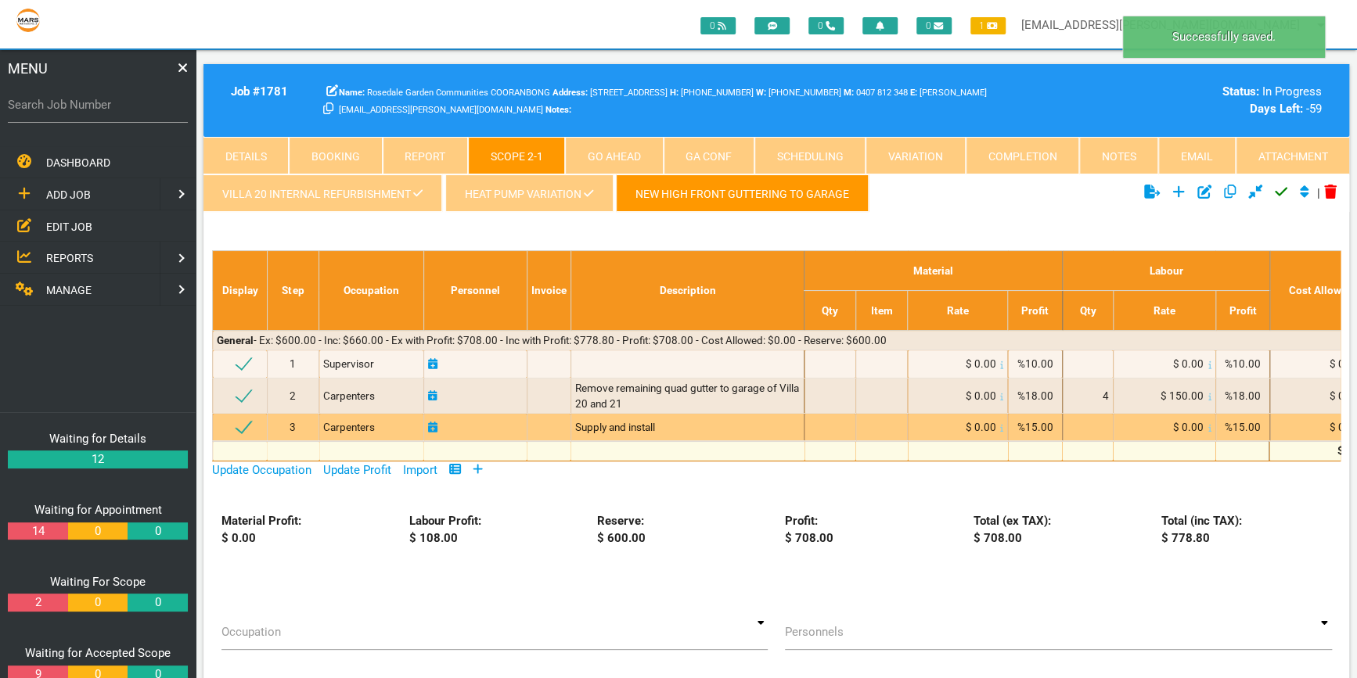
click at [670, 426] on div "Supply and install" at bounding box center [687, 427] width 225 height 16
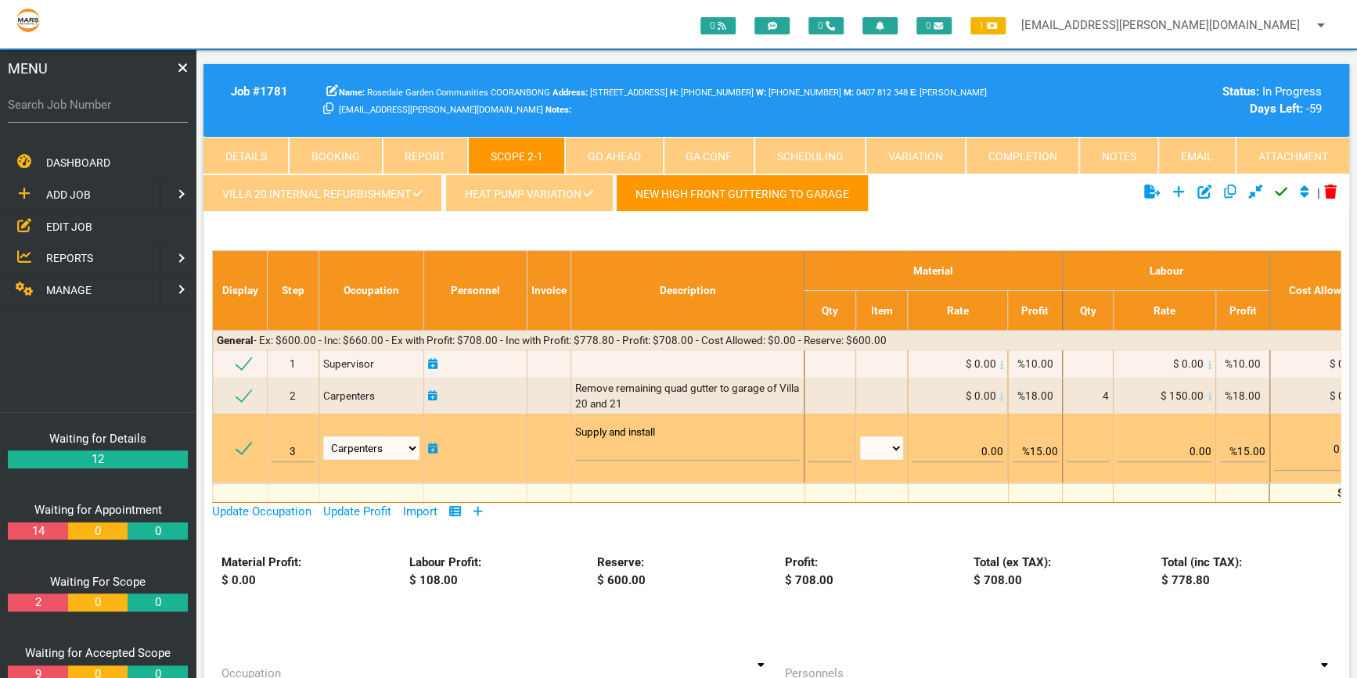
click at [670, 428] on textarea "Supply and install" at bounding box center [687, 443] width 225 height 35
click at [652, 444] on textarea "Supply and install" at bounding box center [687, 443] width 225 height 35
click at [695, 447] on textarea "Supply and install" at bounding box center [687, 443] width 225 height 35
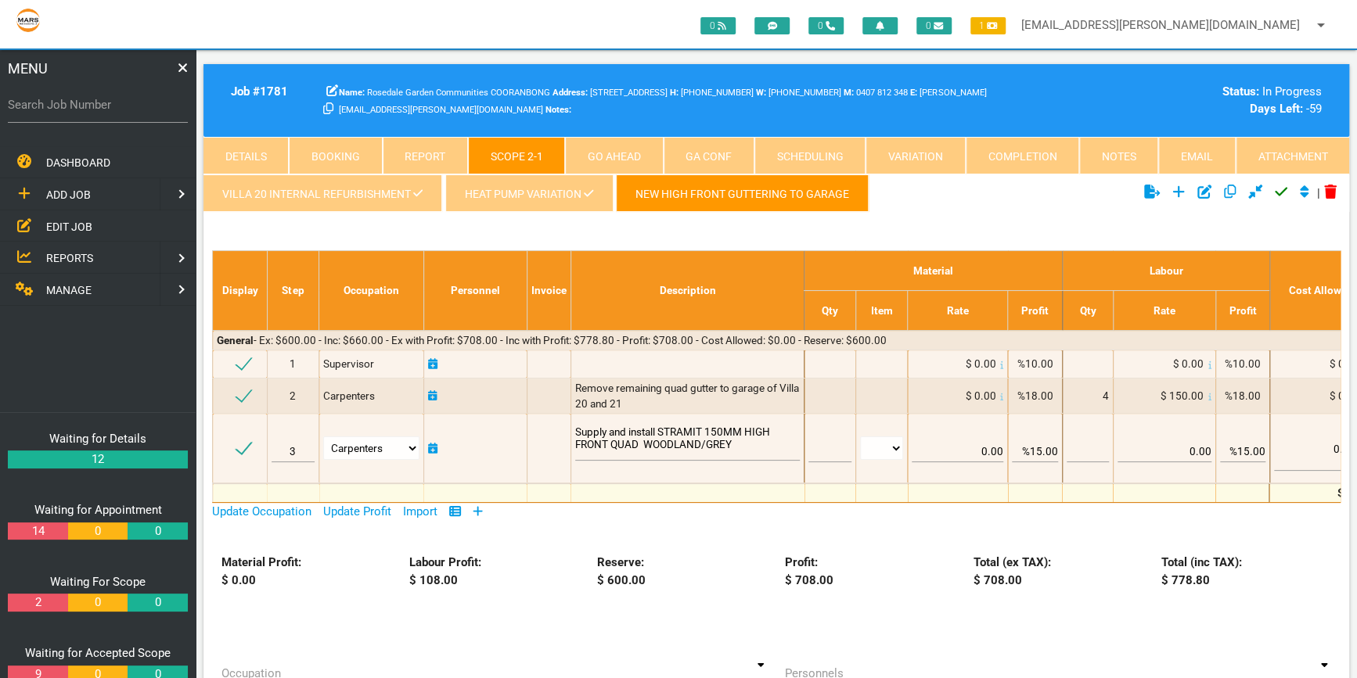
type textarea "Supply and install STRAMIT 150MM HIGH FRONT QUAD WOODLAND/GREY"
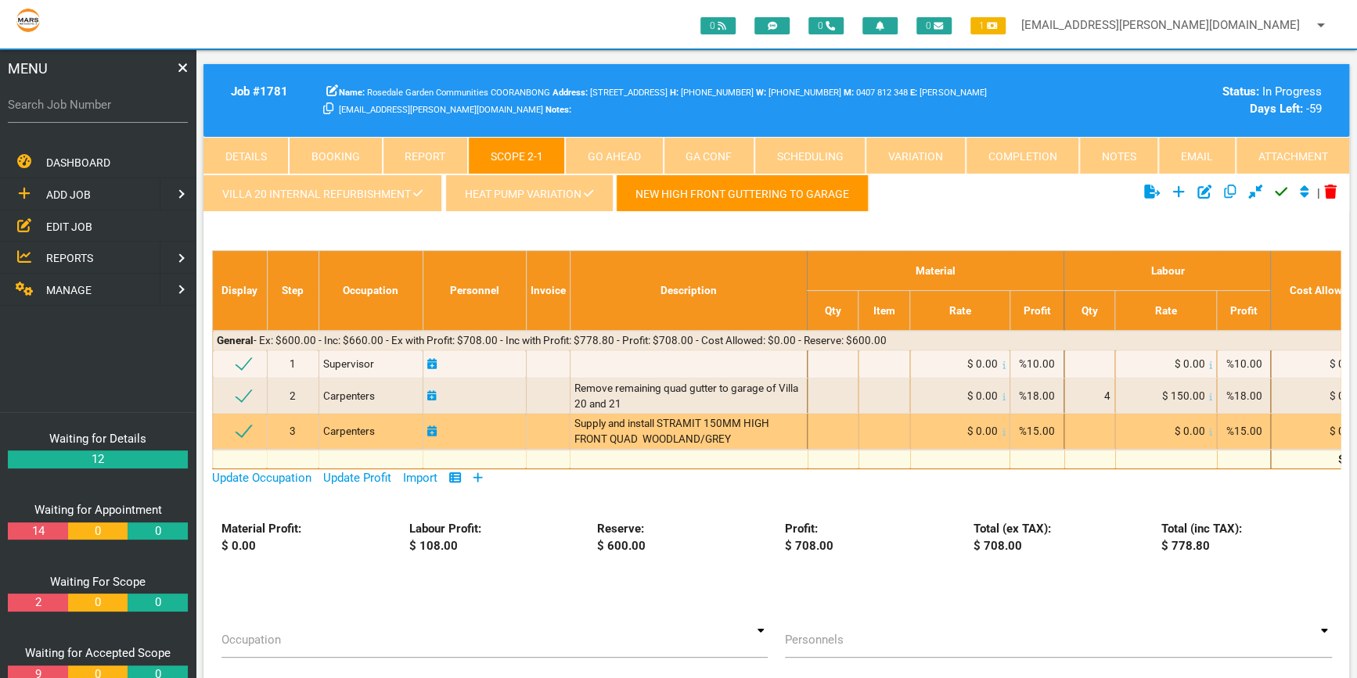
click at [835, 428] on div at bounding box center [832, 431] width 42 height 16
click at [836, 427] on div at bounding box center [832, 431] width 42 height 16
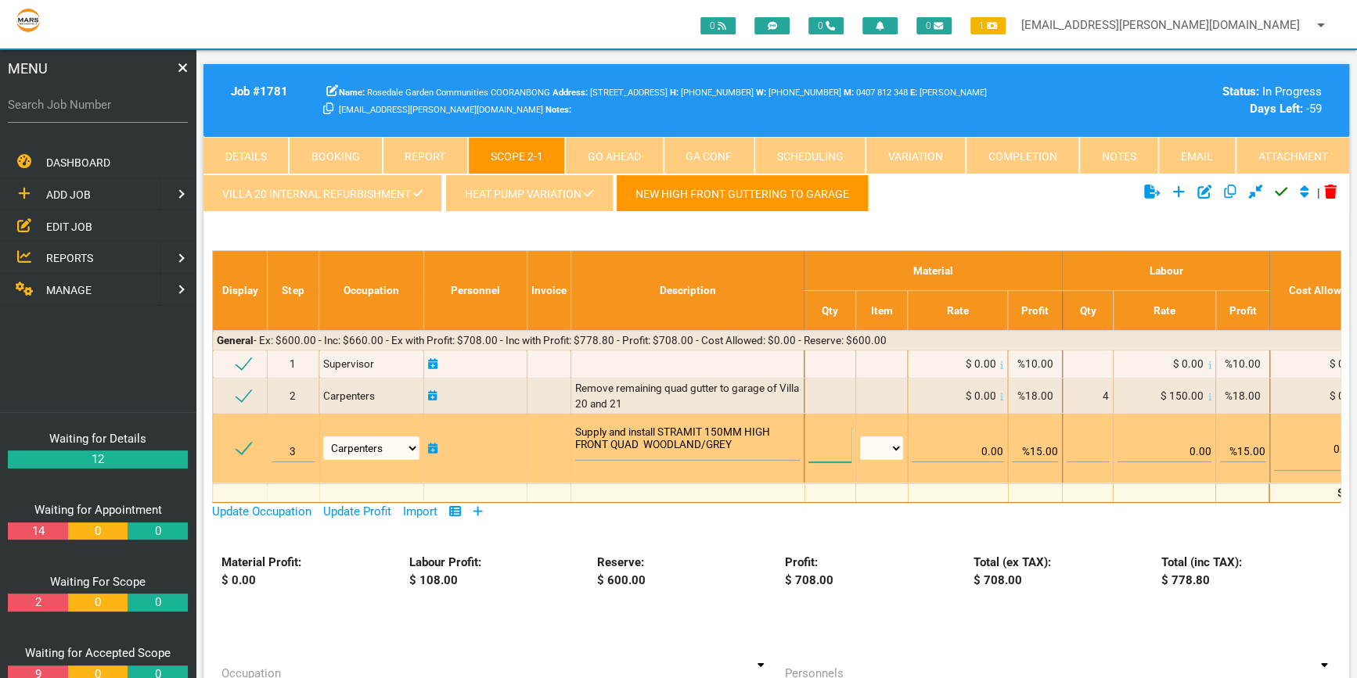
click at [845, 442] on input "text" at bounding box center [829, 444] width 42 height 37
type input "1"
click at [1044, 451] on input "%15.00" at bounding box center [1034, 444] width 45 height 37
type input "%18.00"
click at [1251, 449] on input "%15.00" at bounding box center [1242, 444] width 45 height 37
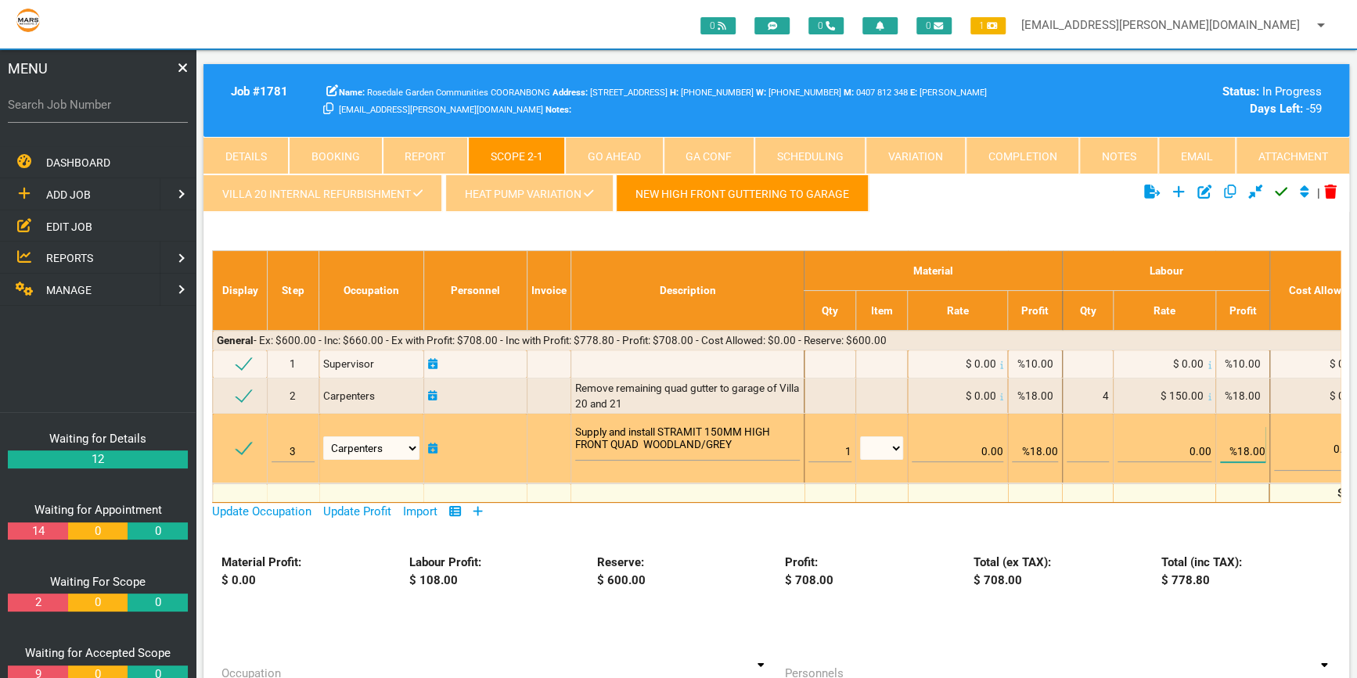
type input "%18.00"
click at [896, 444] on select "m m2 m3 no hrs lm item each items m m2 m3" at bounding box center [881, 448] width 43 height 23
select select "item"
click at [860, 437] on select "m m2 m3 no hrs lm item each items m m2 m3" at bounding box center [881, 448] width 43 height 23
click at [950, 452] on input "0.00" at bounding box center [957, 444] width 92 height 37
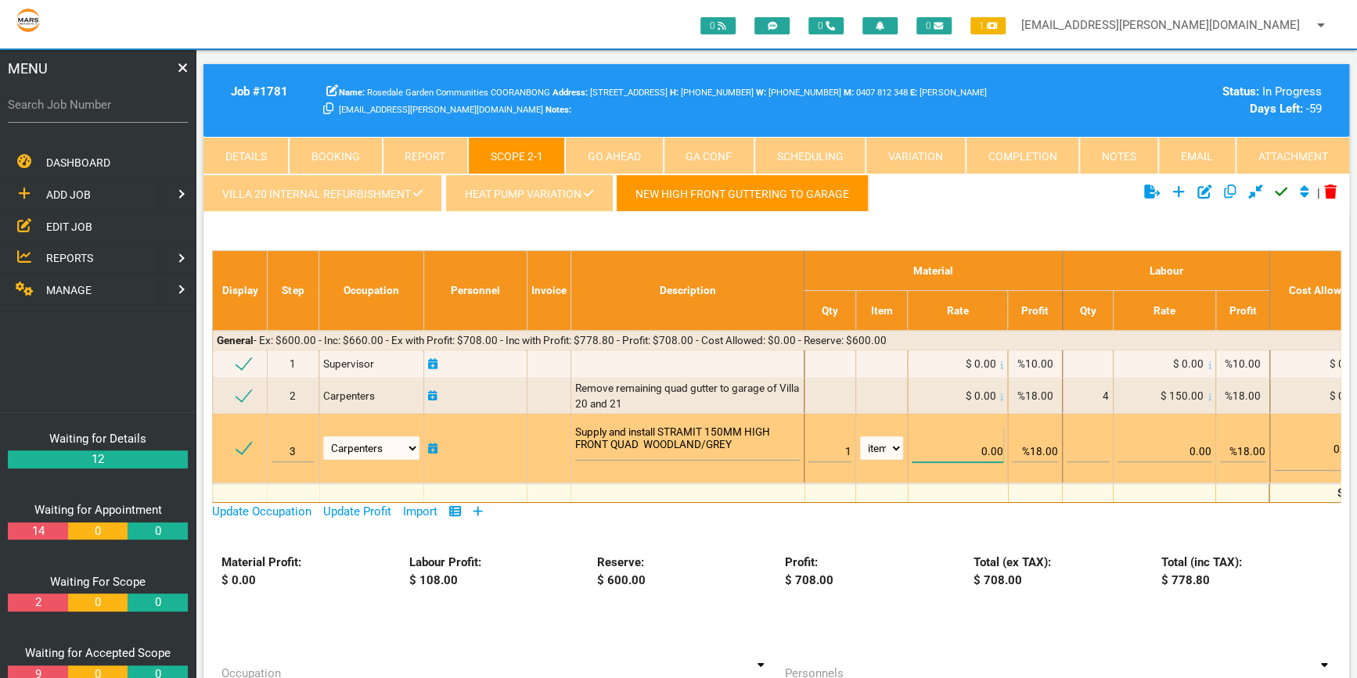
click at [999, 446] on input "0.00" at bounding box center [957, 444] width 92 height 37
click at [1003, 446] on input "0.00" at bounding box center [957, 444] width 92 height 37
click at [983, 447] on input "0.001300" at bounding box center [957, 444] width 92 height 37
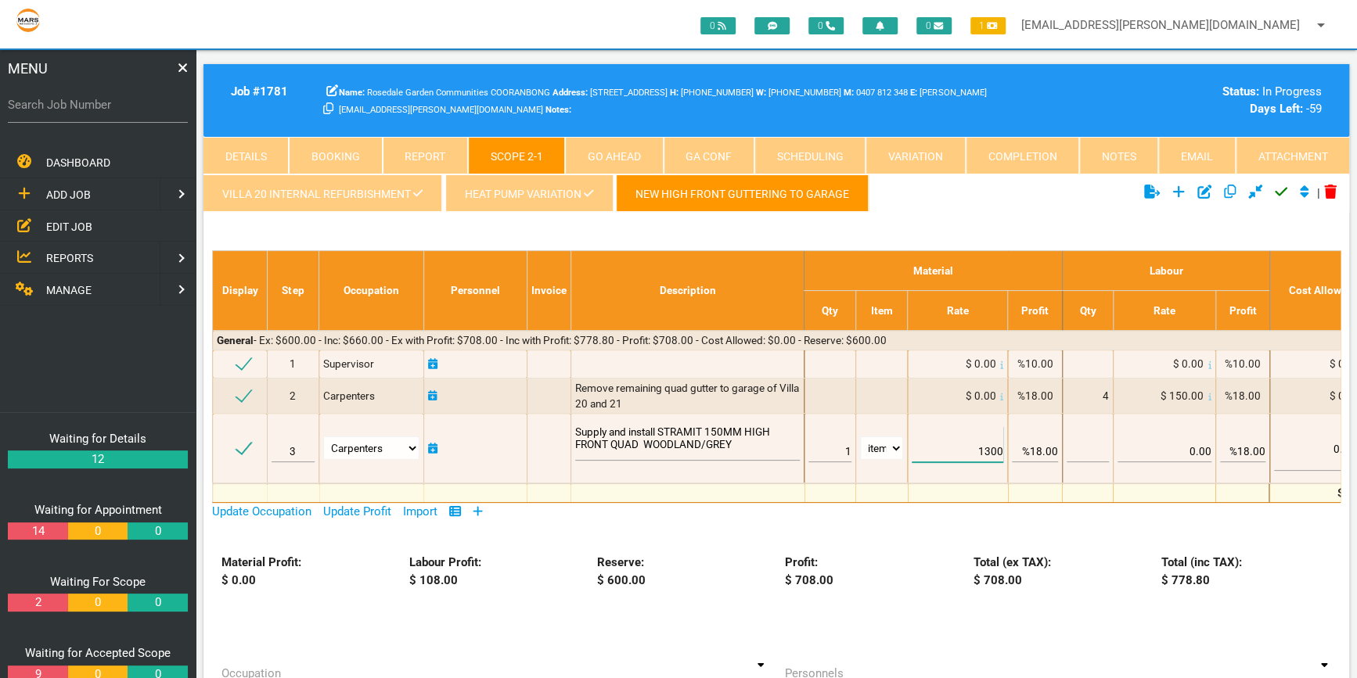
type input "1300"
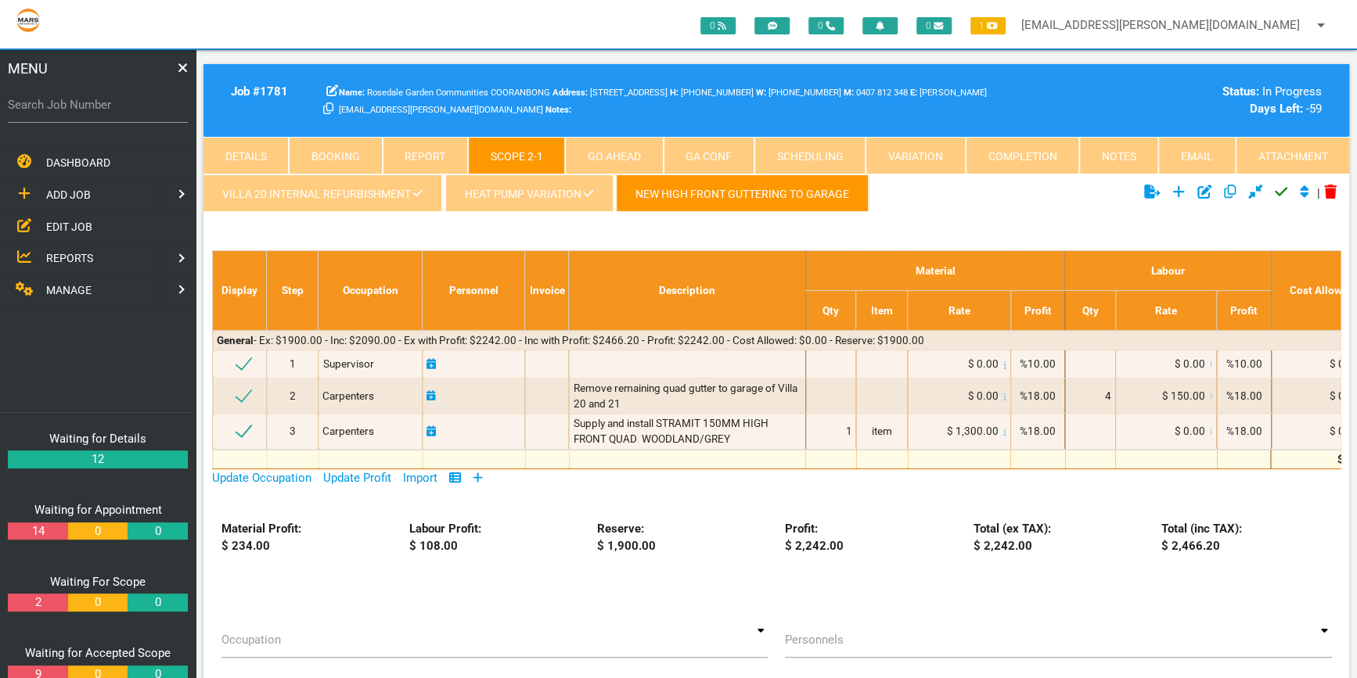
click at [1061, 464] on td at bounding box center [1037, 459] width 54 height 20
